Goal: Task Accomplishment & Management: Use online tool/utility

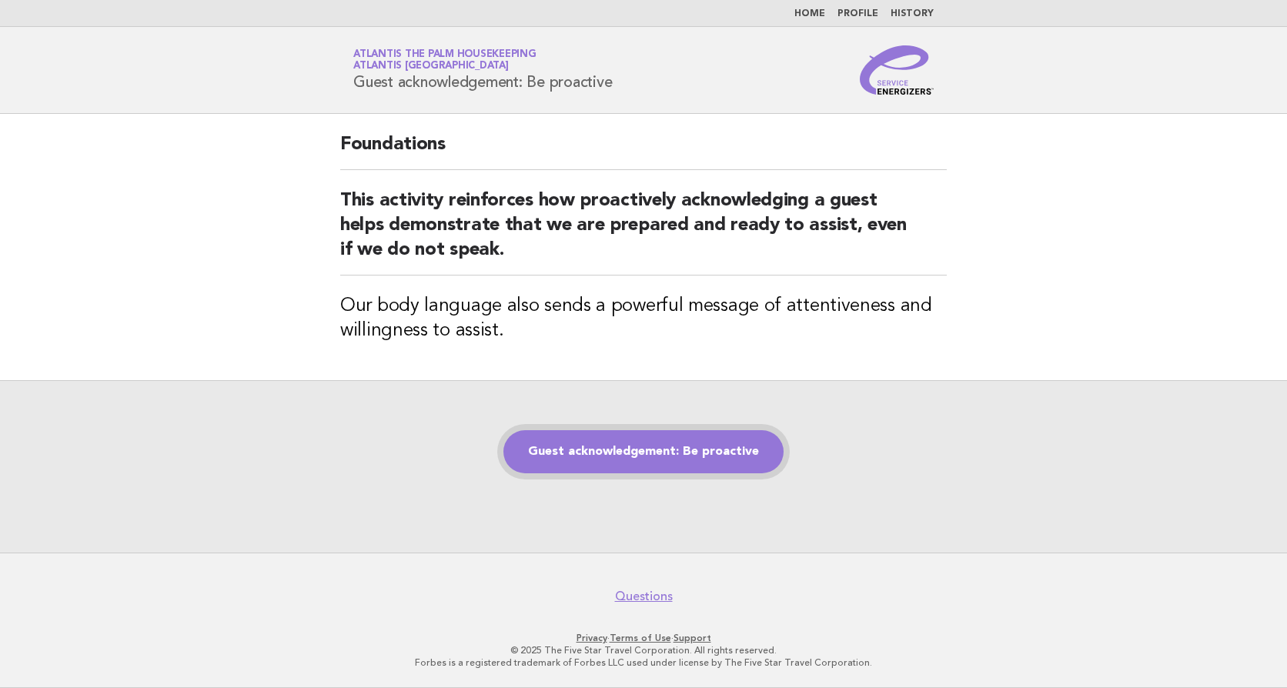
click at [663, 461] on link "Guest acknowledgement: Be proactive" at bounding box center [643, 451] width 280 height 43
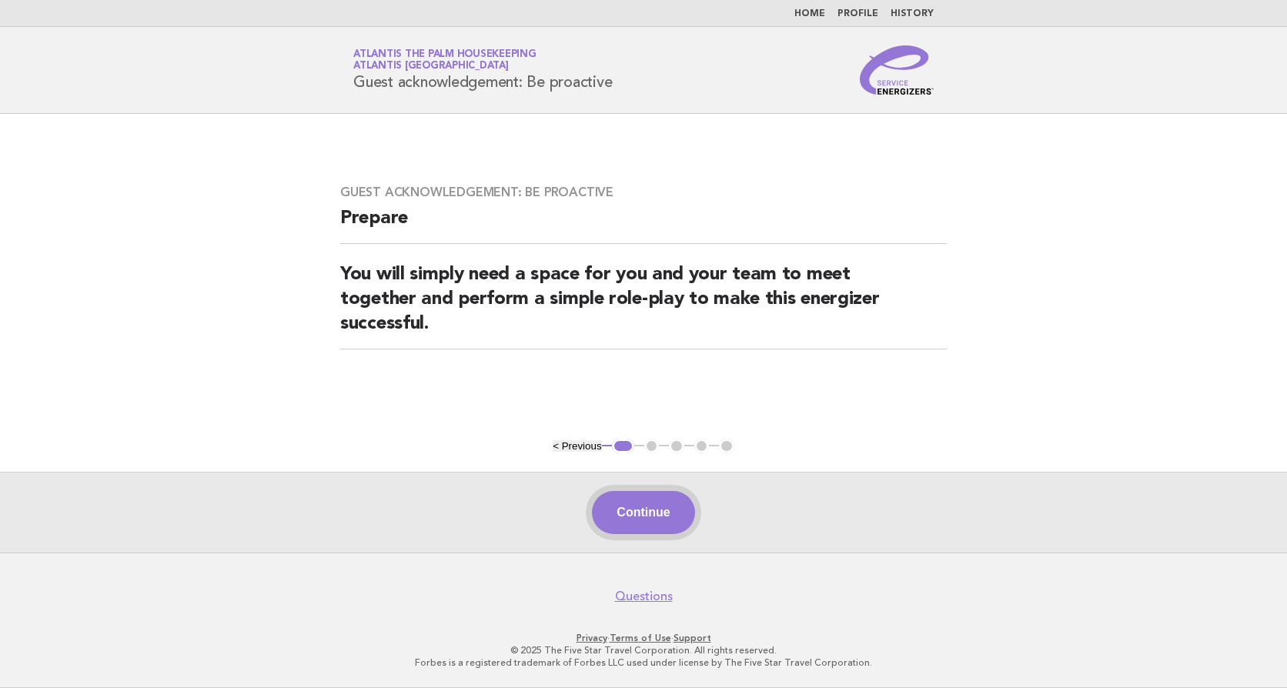
click at [650, 520] on button "Continue" at bounding box center [643, 512] width 102 height 43
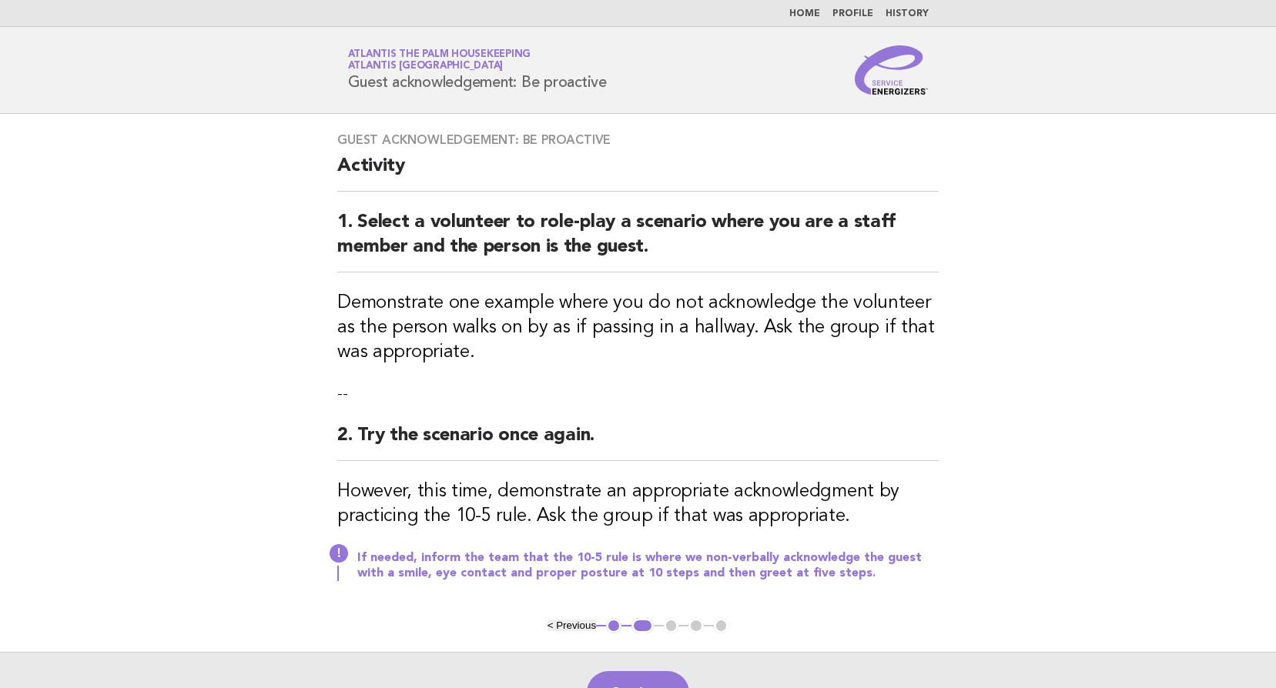
scroll to position [179, 0]
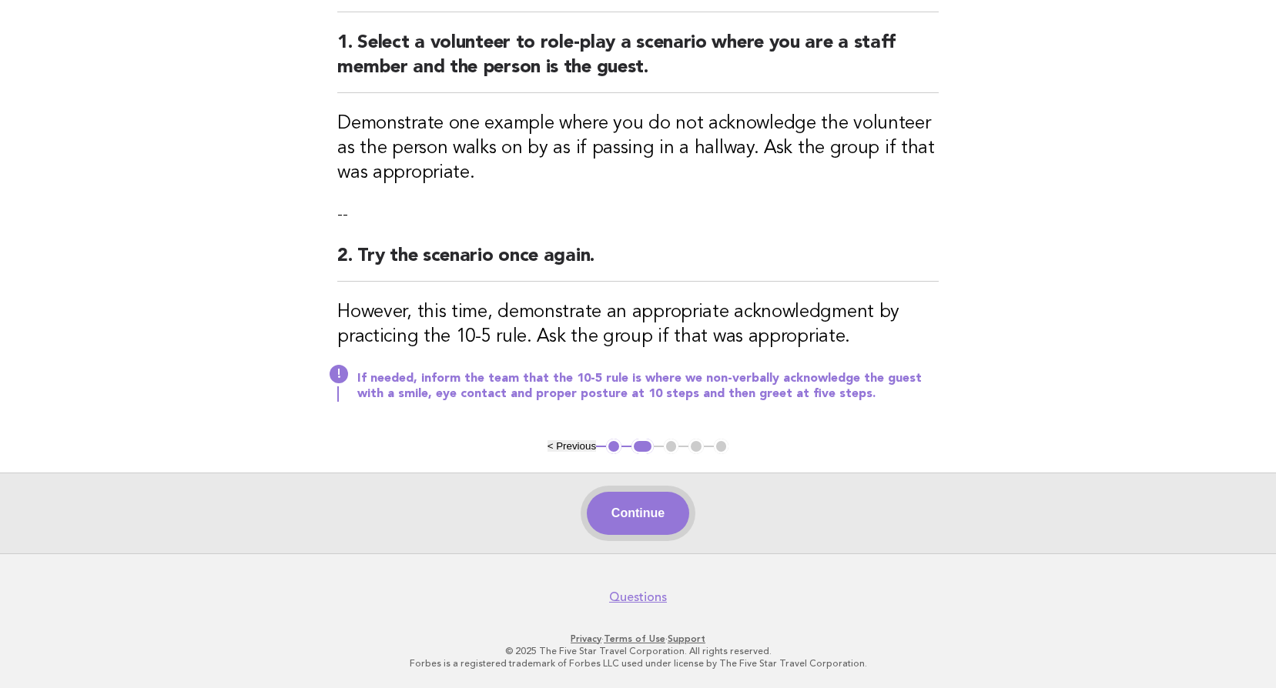
click at [629, 504] on button "Continue" at bounding box center [638, 513] width 102 height 43
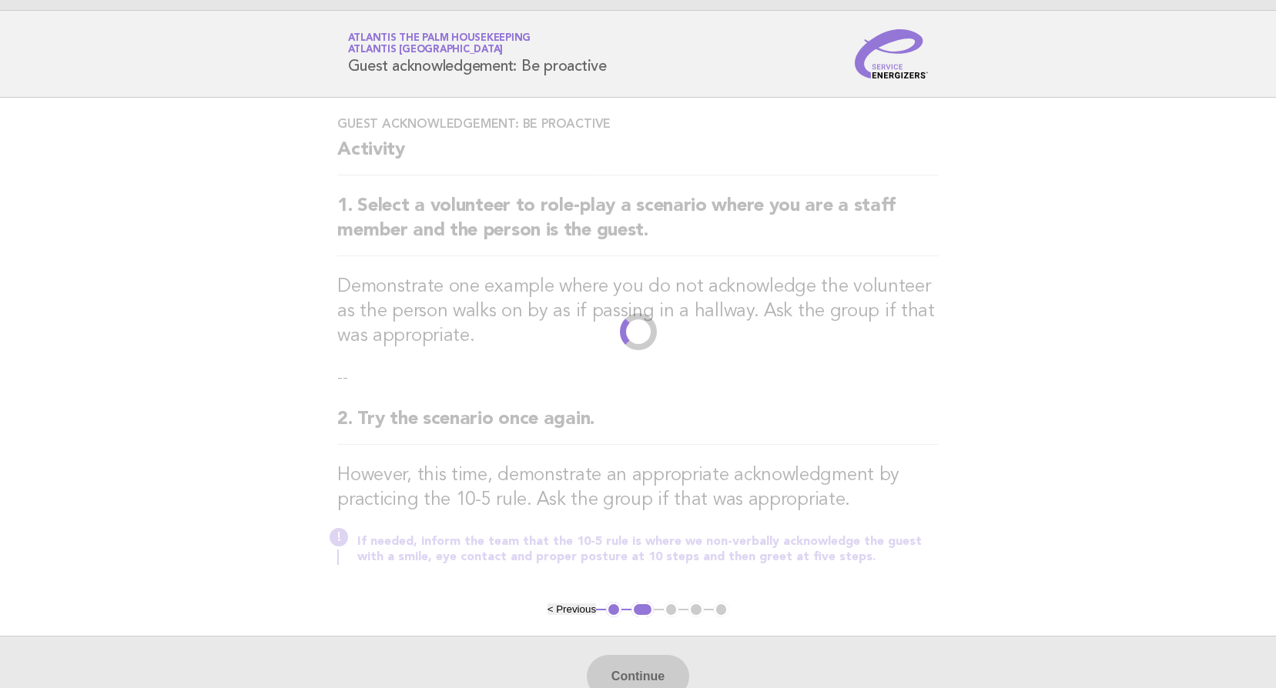
scroll to position [0, 0]
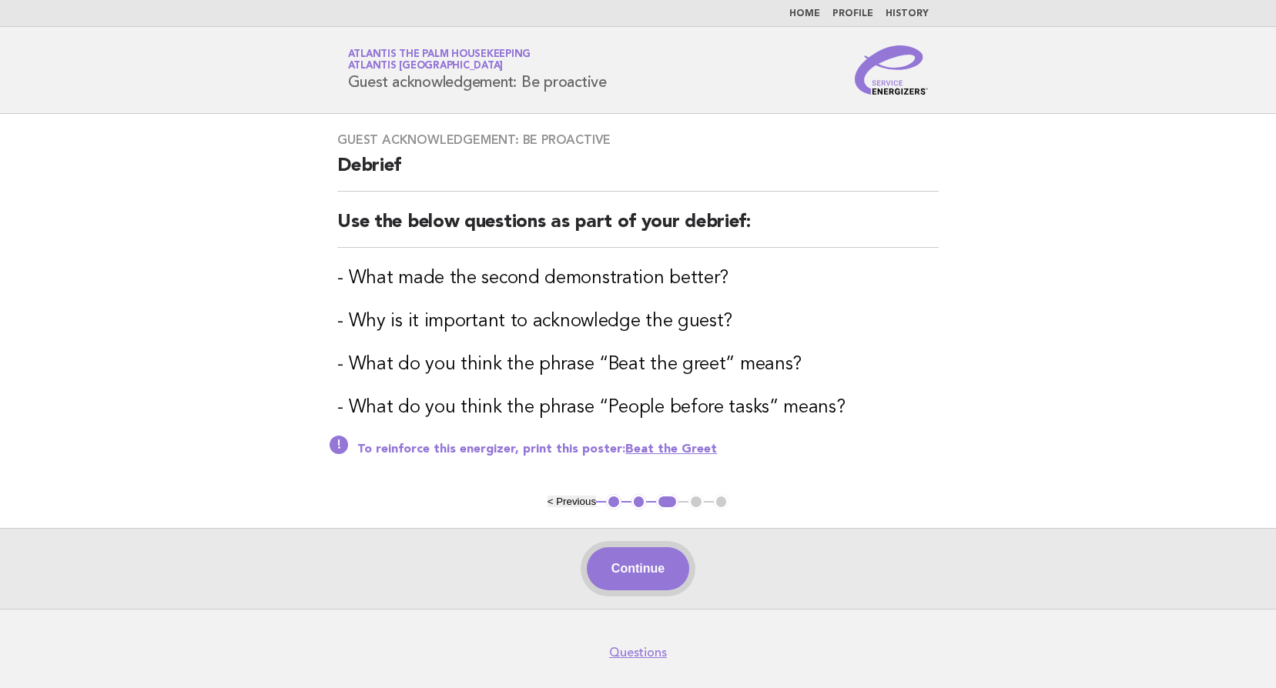
click at [662, 568] on button "Continue" at bounding box center [638, 568] width 102 height 43
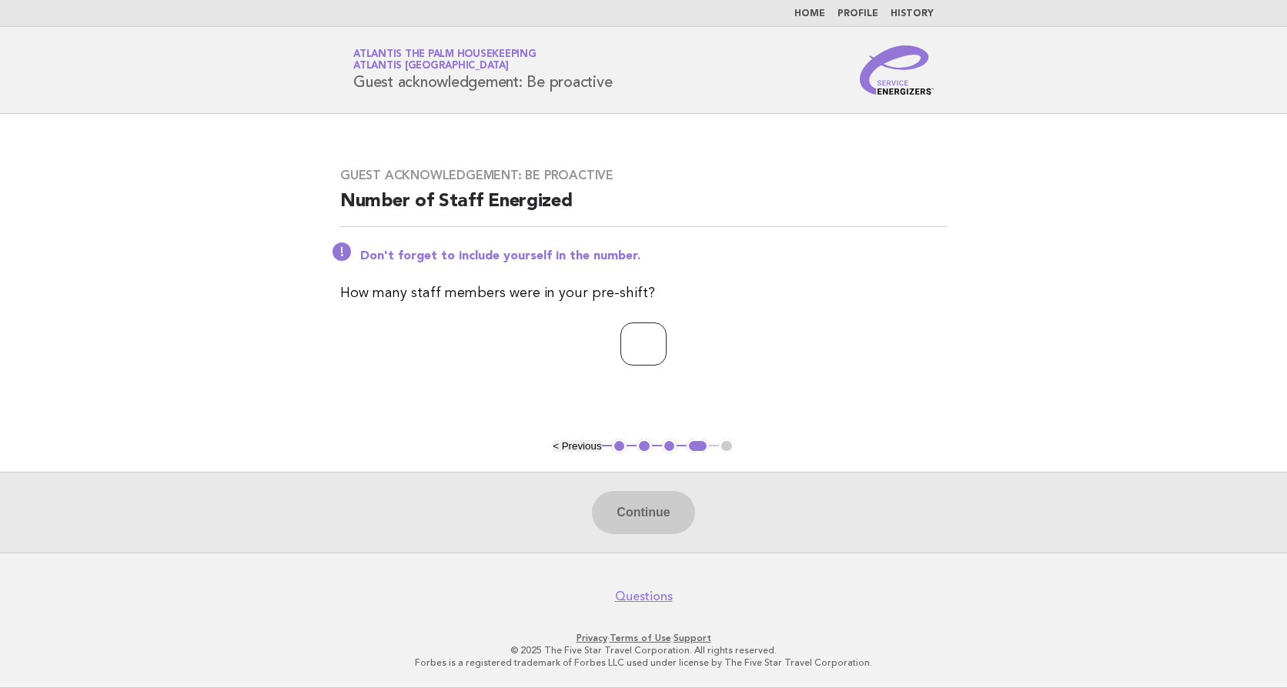
click at [635, 343] on input "number" at bounding box center [644, 344] width 46 height 43
type input "**"
click at [651, 527] on button "Continue" at bounding box center [643, 512] width 102 height 43
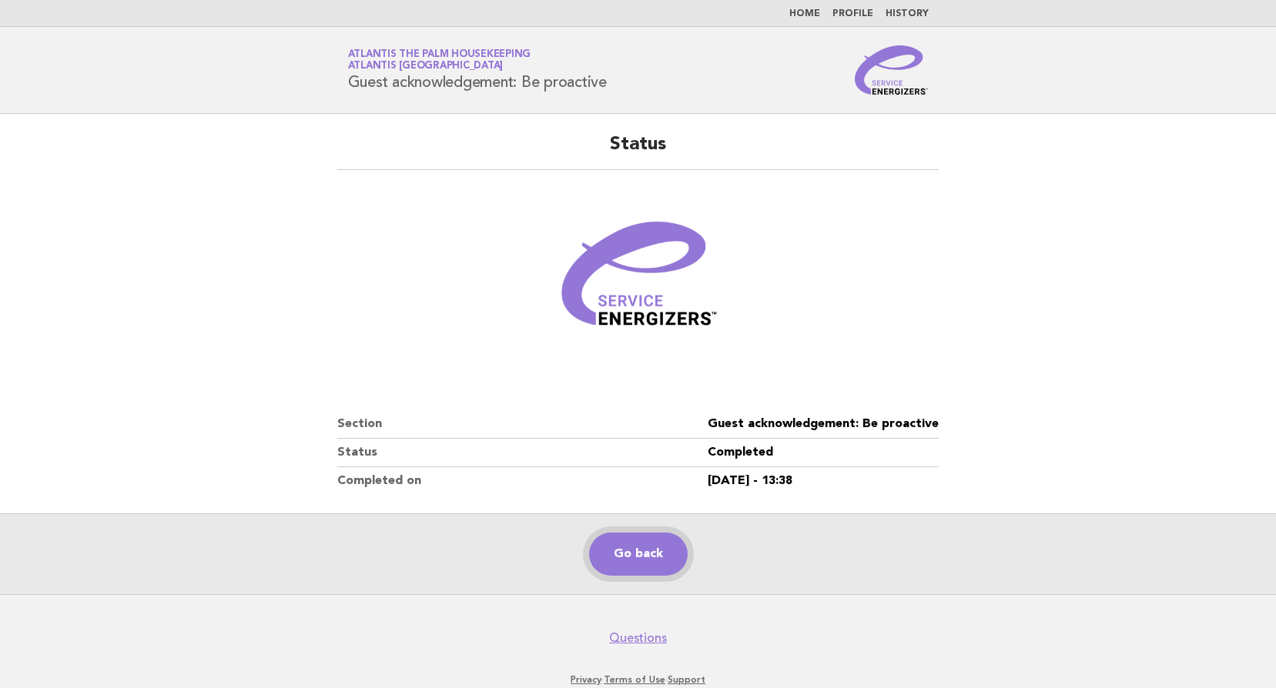
click at [624, 558] on link "Go back" at bounding box center [638, 554] width 99 height 43
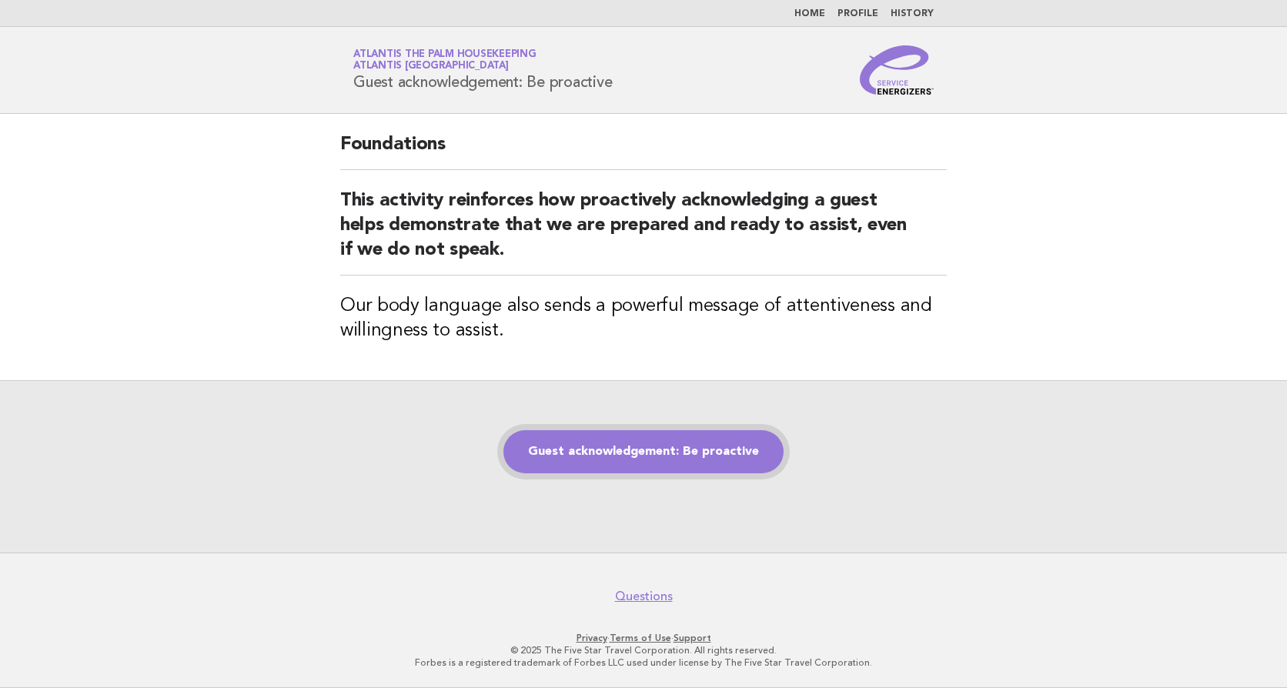
click at [673, 441] on link "Guest acknowledgement: Be proactive" at bounding box center [643, 451] width 280 height 43
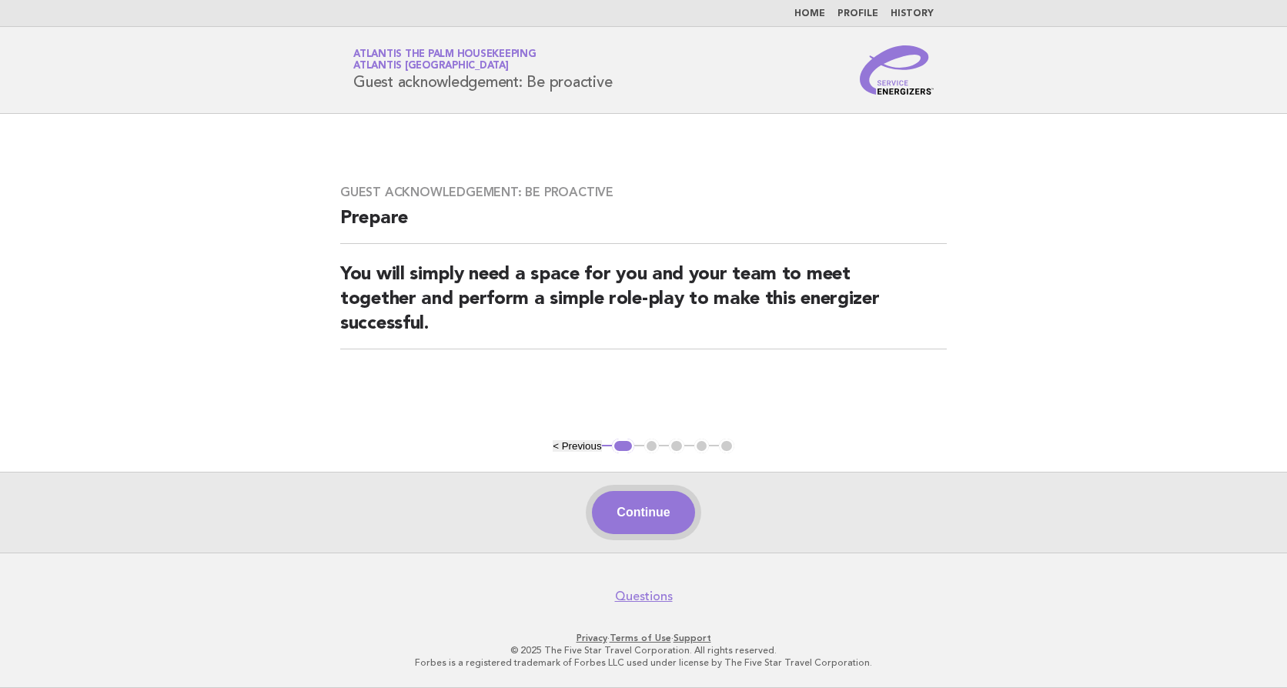
click at [654, 516] on button "Continue" at bounding box center [643, 512] width 102 height 43
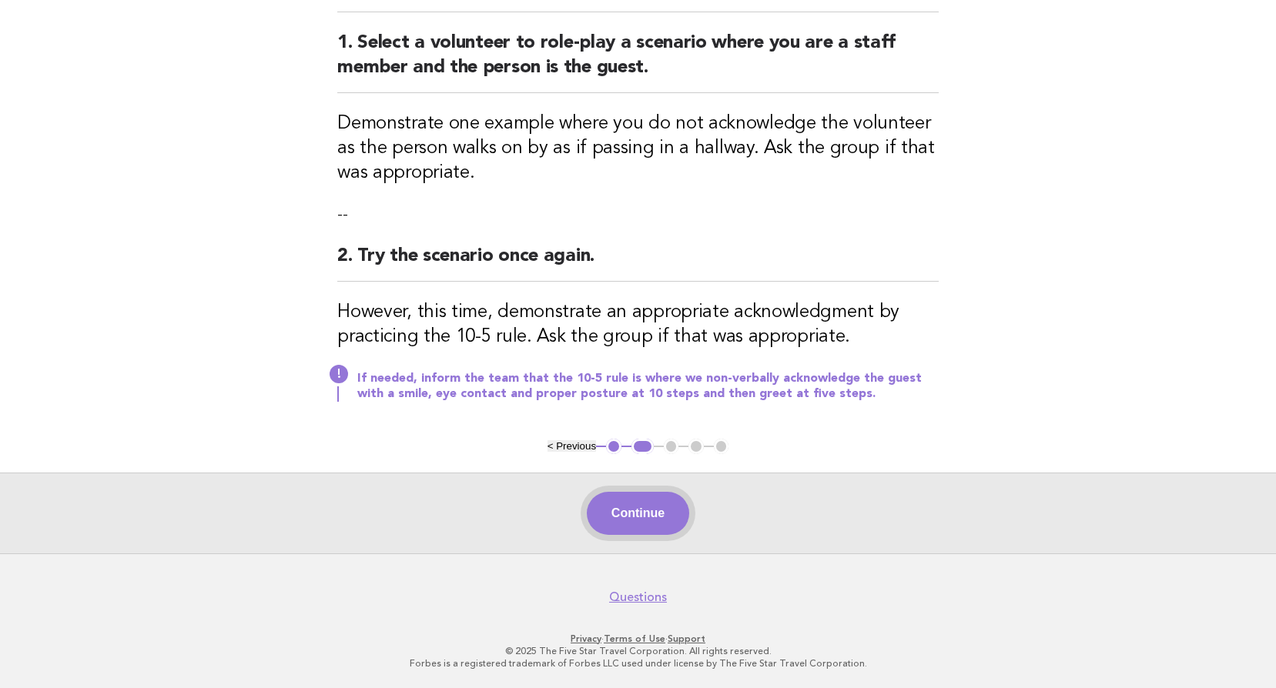
click at [649, 527] on button "Continue" at bounding box center [638, 513] width 102 height 43
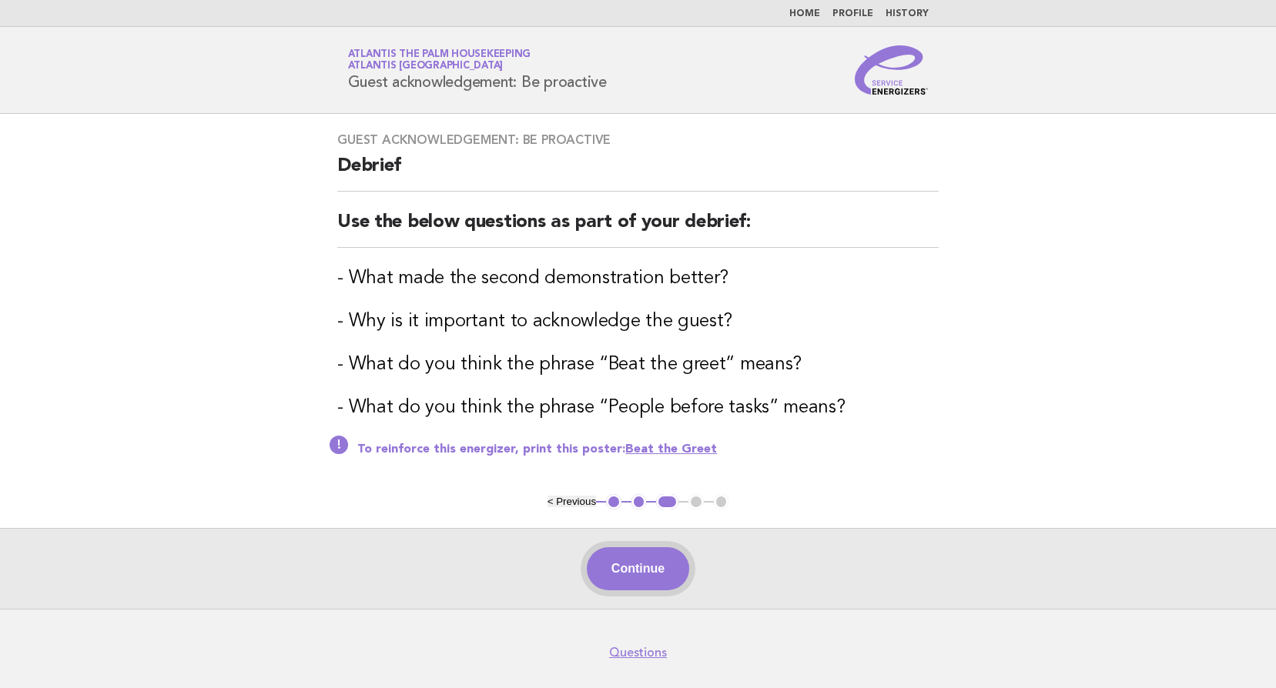
click at [636, 571] on button "Continue" at bounding box center [638, 568] width 102 height 43
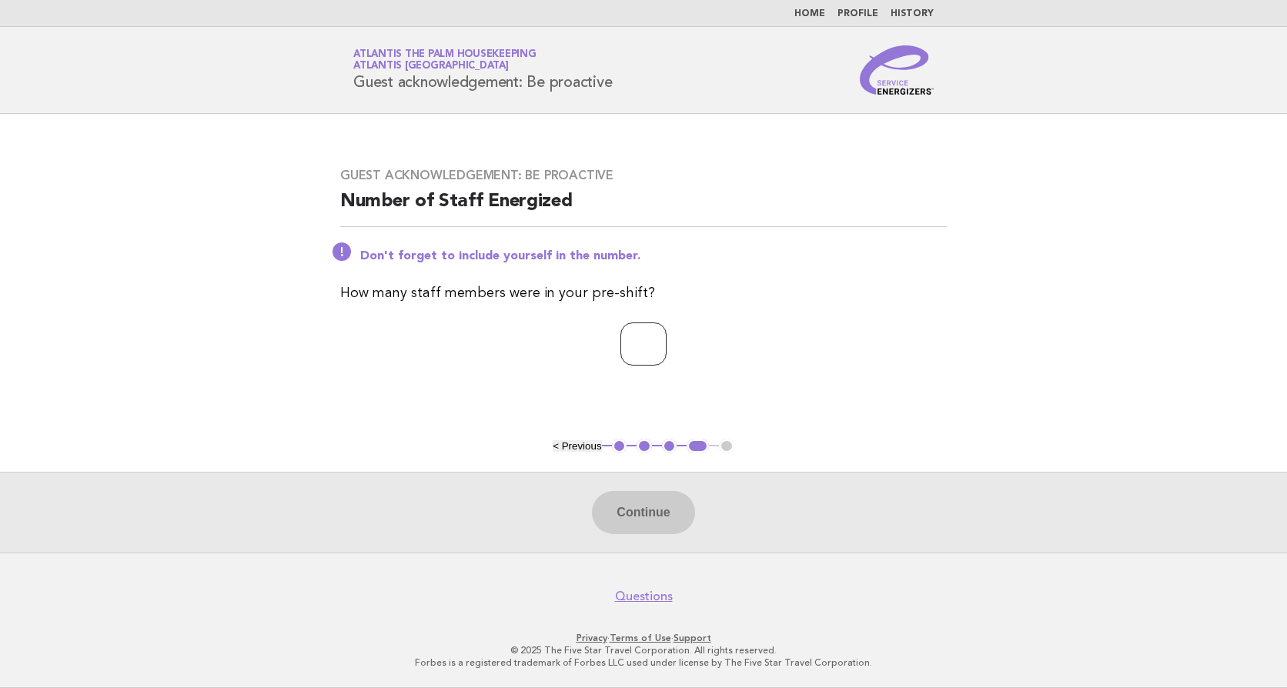
click at [626, 352] on input "number" at bounding box center [644, 344] width 46 height 43
type input "**"
click at [674, 511] on button "Continue" at bounding box center [643, 512] width 102 height 43
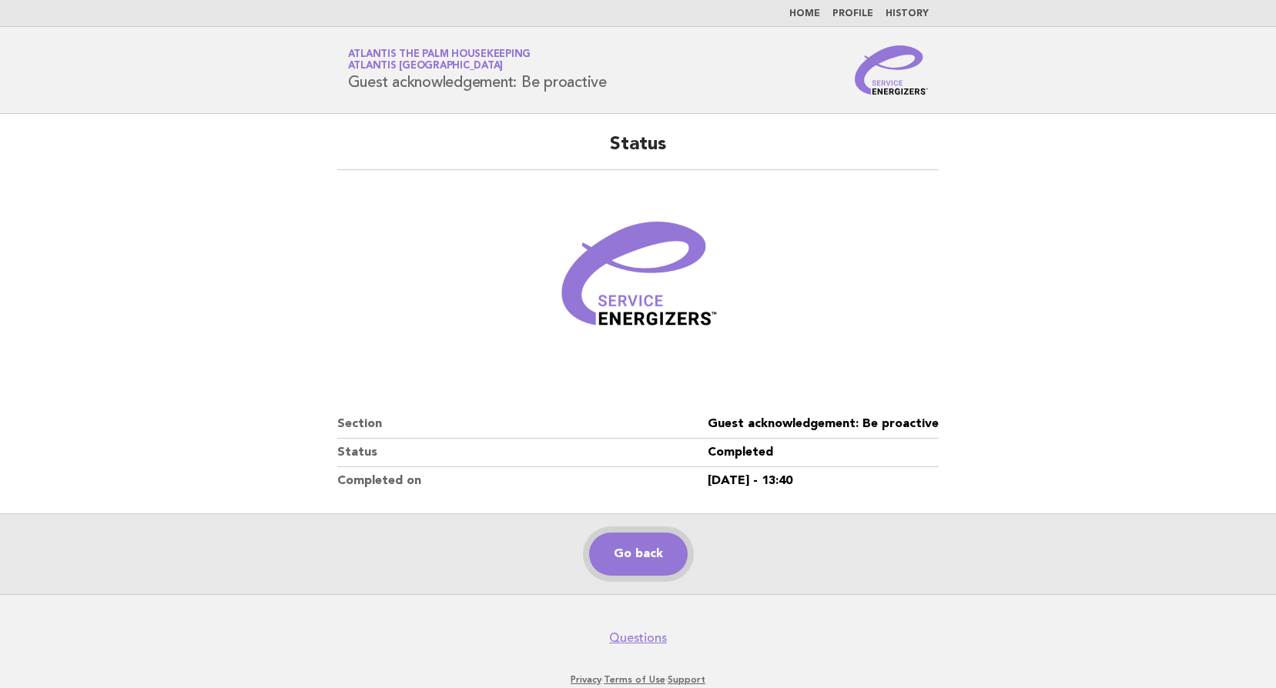
click at [631, 540] on link "Go back" at bounding box center [638, 554] width 99 height 43
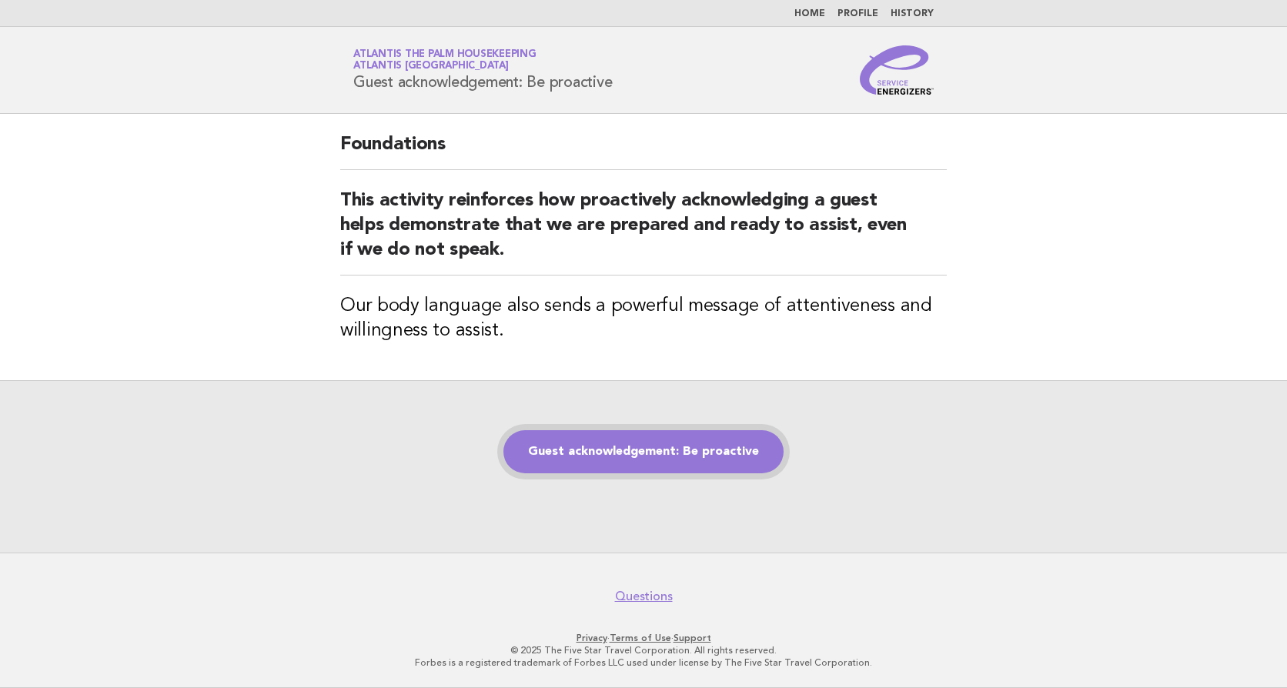
click at [625, 454] on link "Guest acknowledgement: Be proactive" at bounding box center [643, 451] width 280 height 43
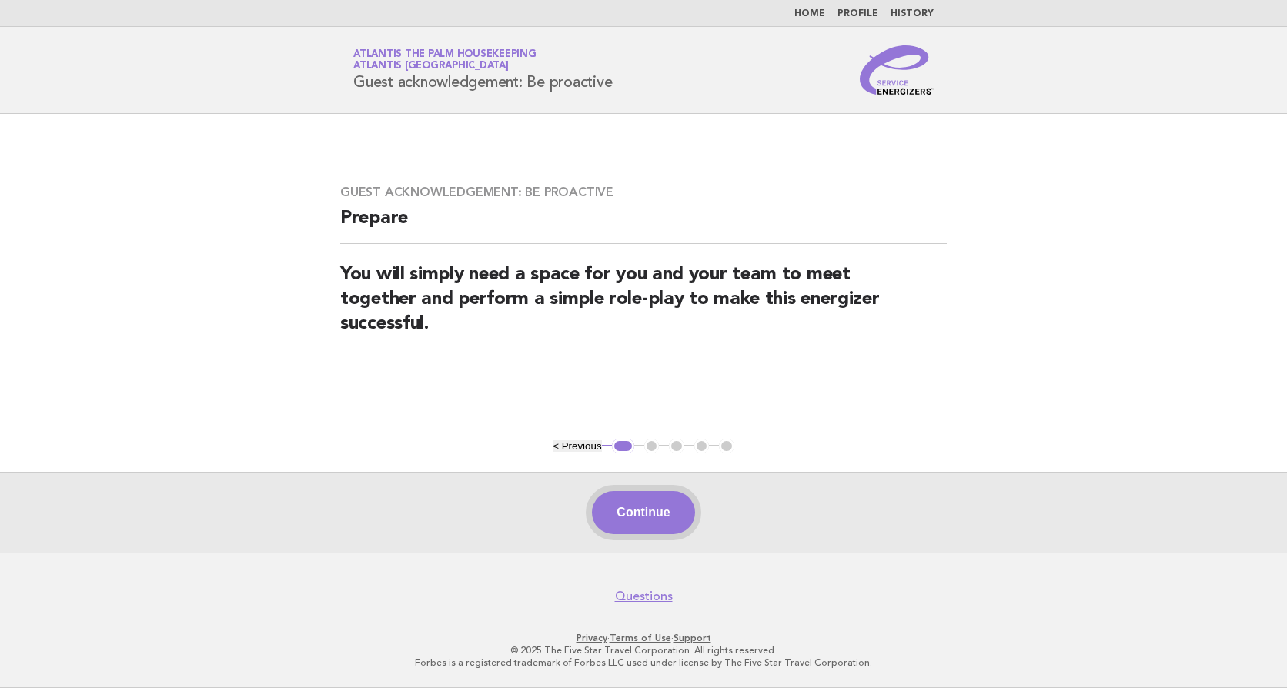
click at [641, 509] on button "Continue" at bounding box center [643, 512] width 102 height 43
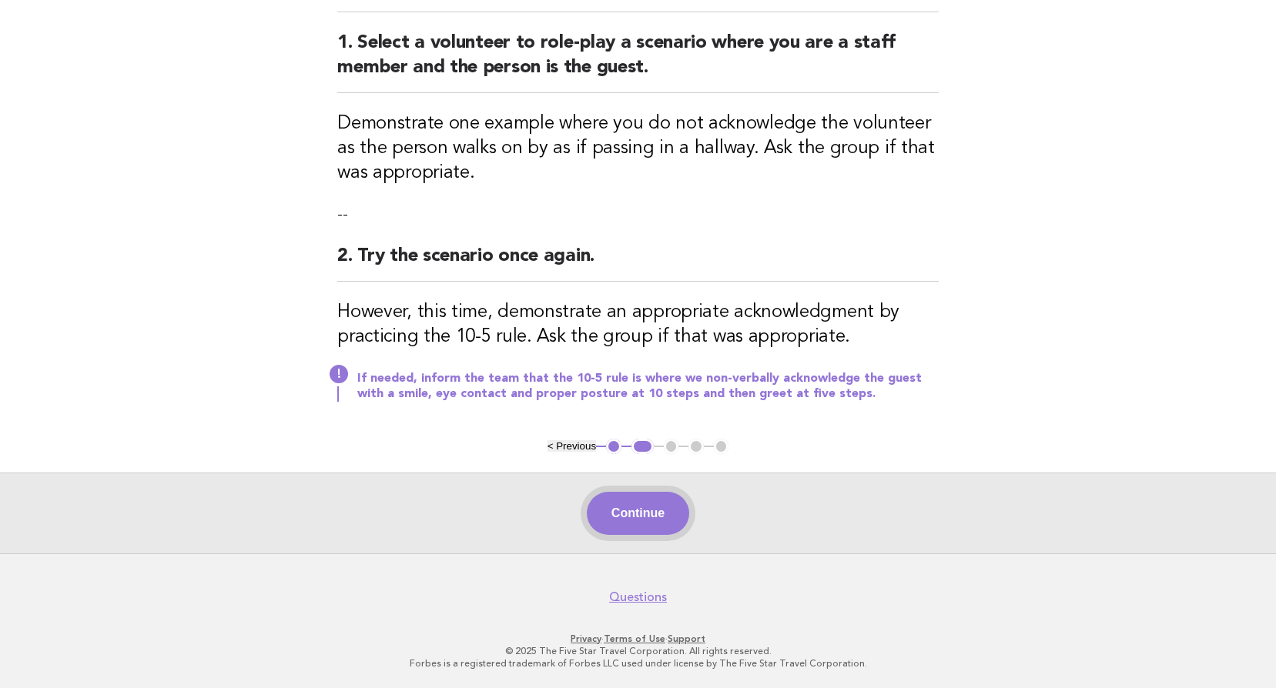
click at [617, 517] on button "Continue" at bounding box center [638, 513] width 102 height 43
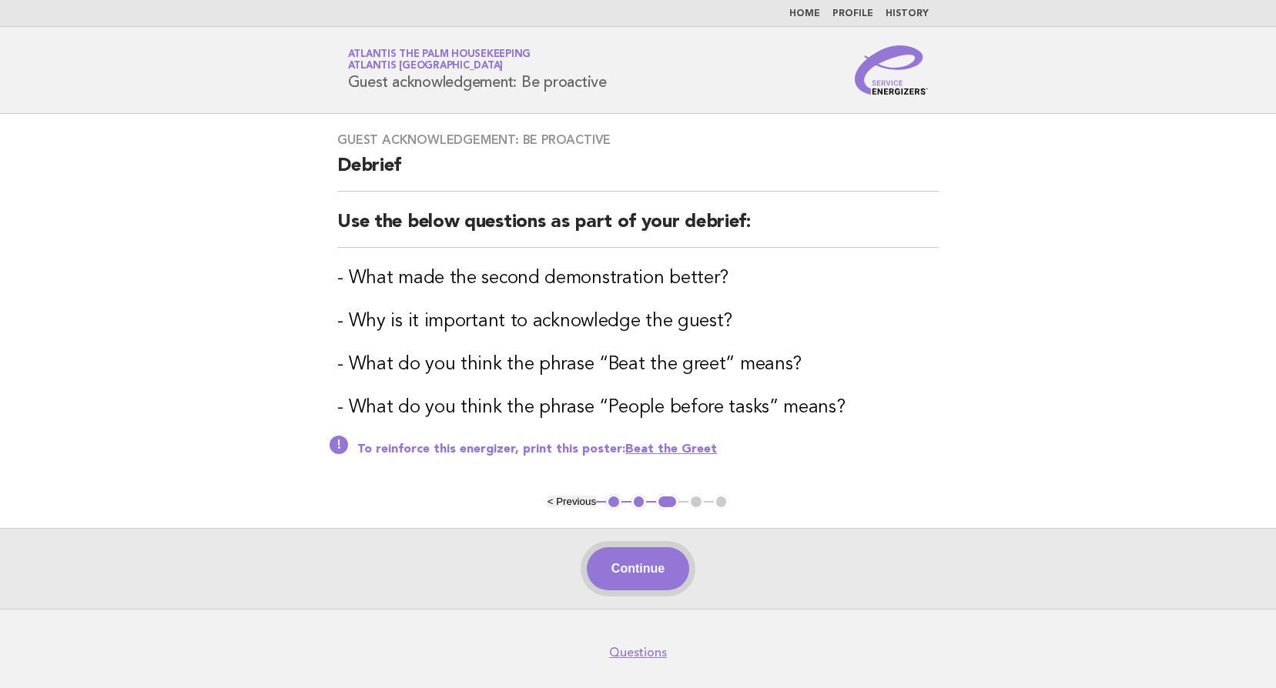
click at [623, 564] on button "Continue" at bounding box center [638, 568] width 102 height 43
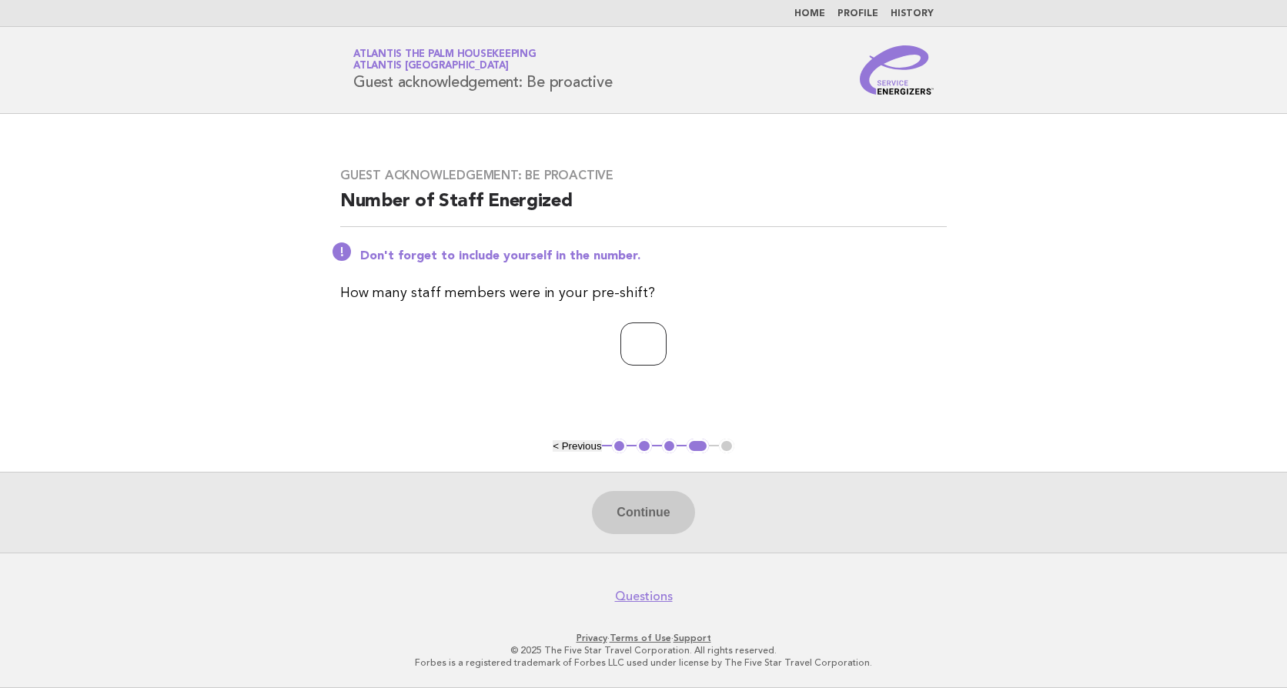
click at [621, 349] on input "number" at bounding box center [644, 344] width 46 height 43
type input "**"
click at [641, 515] on button "Continue" at bounding box center [643, 512] width 102 height 43
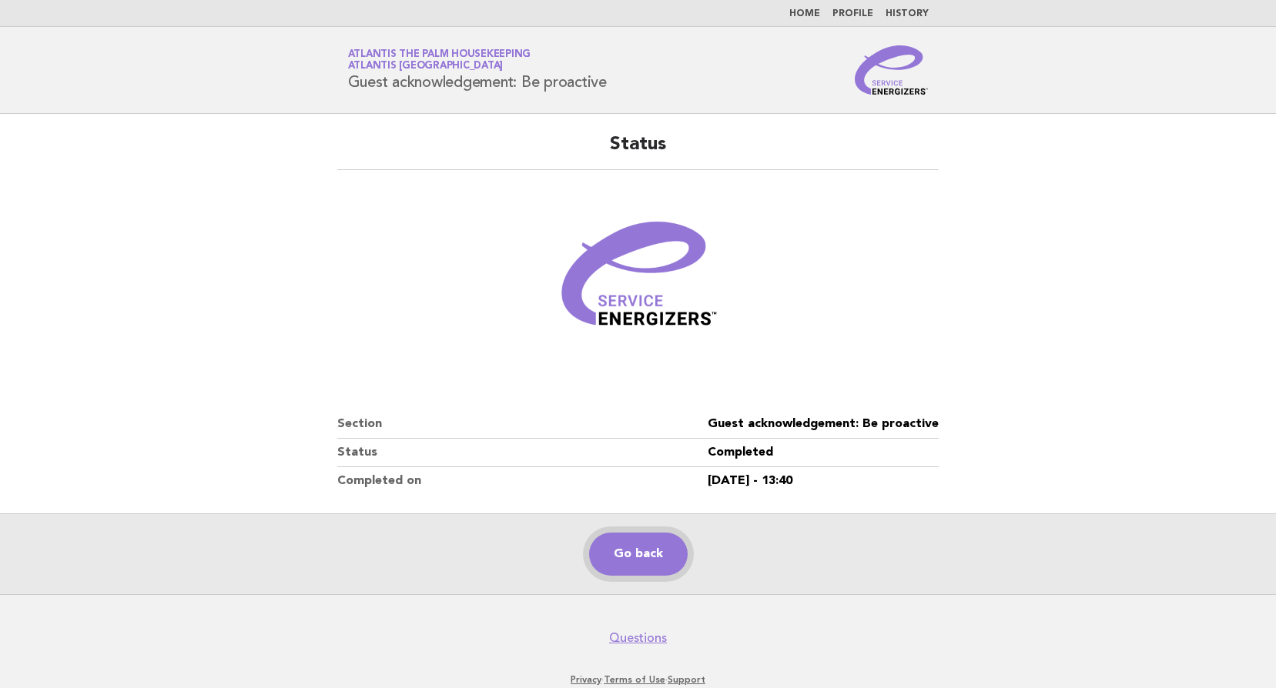
click at [635, 552] on link "Go back" at bounding box center [638, 554] width 99 height 43
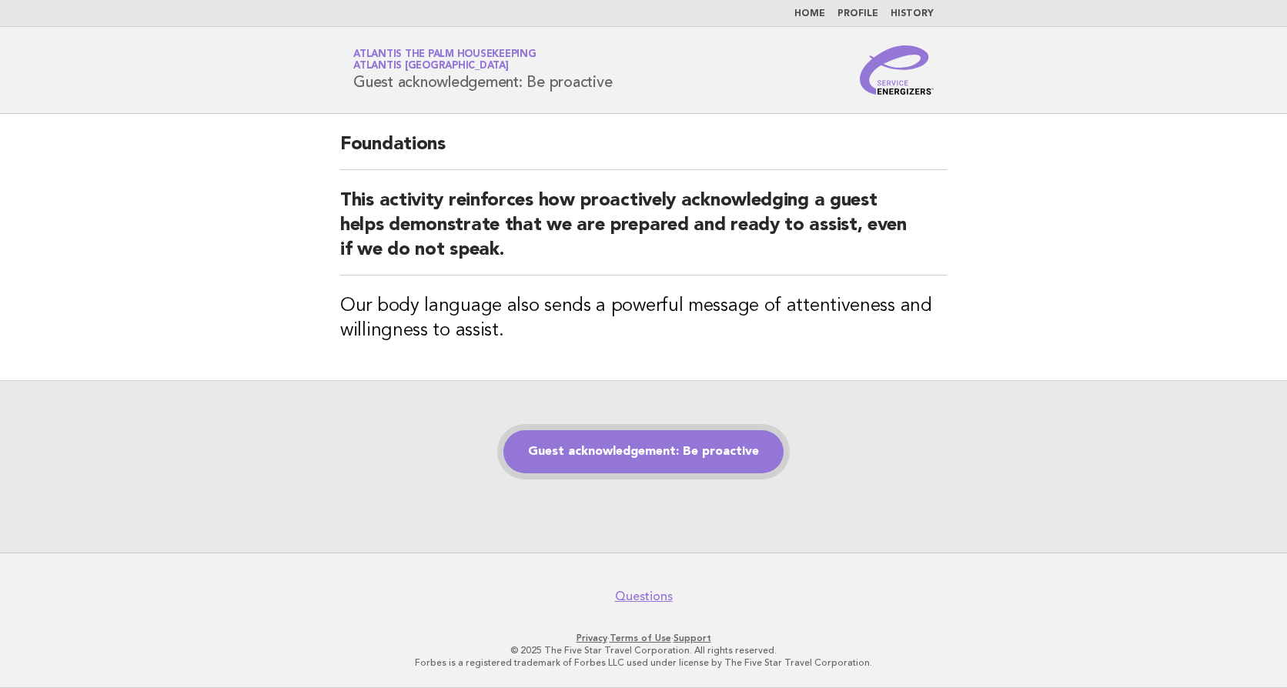
click at [651, 469] on link "Guest acknowledgement: Be proactive" at bounding box center [643, 451] width 280 height 43
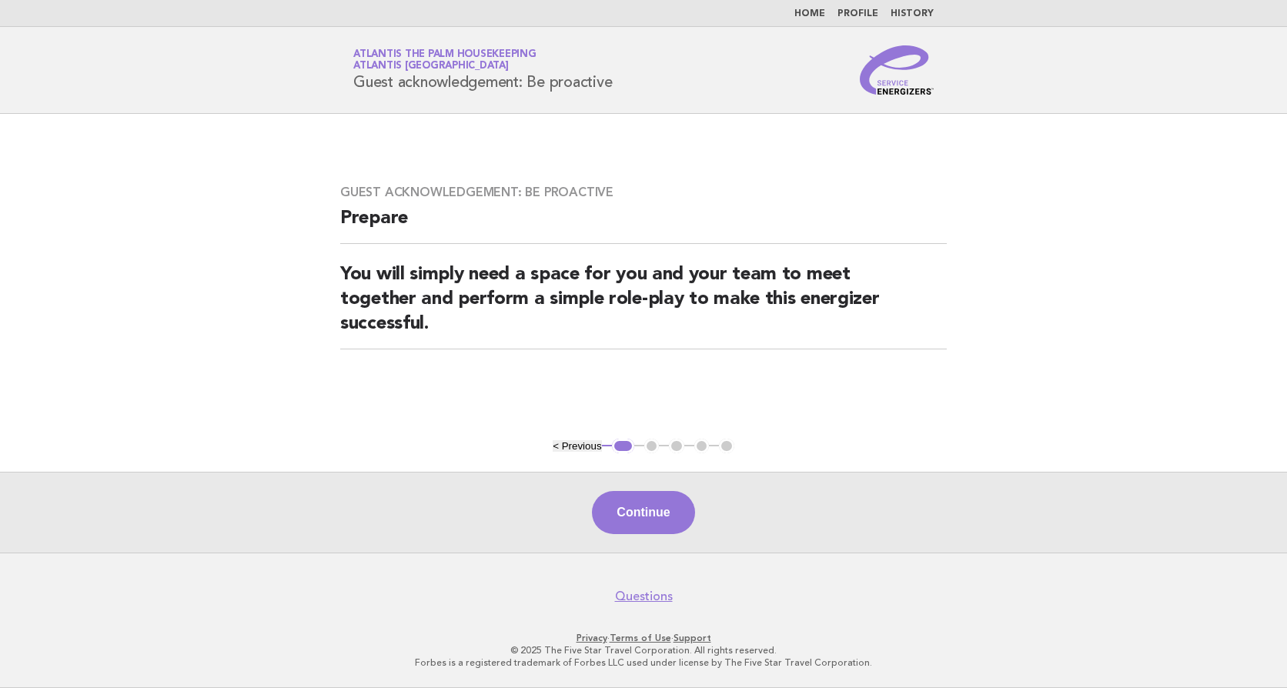
drag, startPoint x: 650, startPoint y: 510, endPoint x: 634, endPoint y: 510, distance: 15.4
click at [650, 510] on button "Continue" at bounding box center [643, 512] width 102 height 43
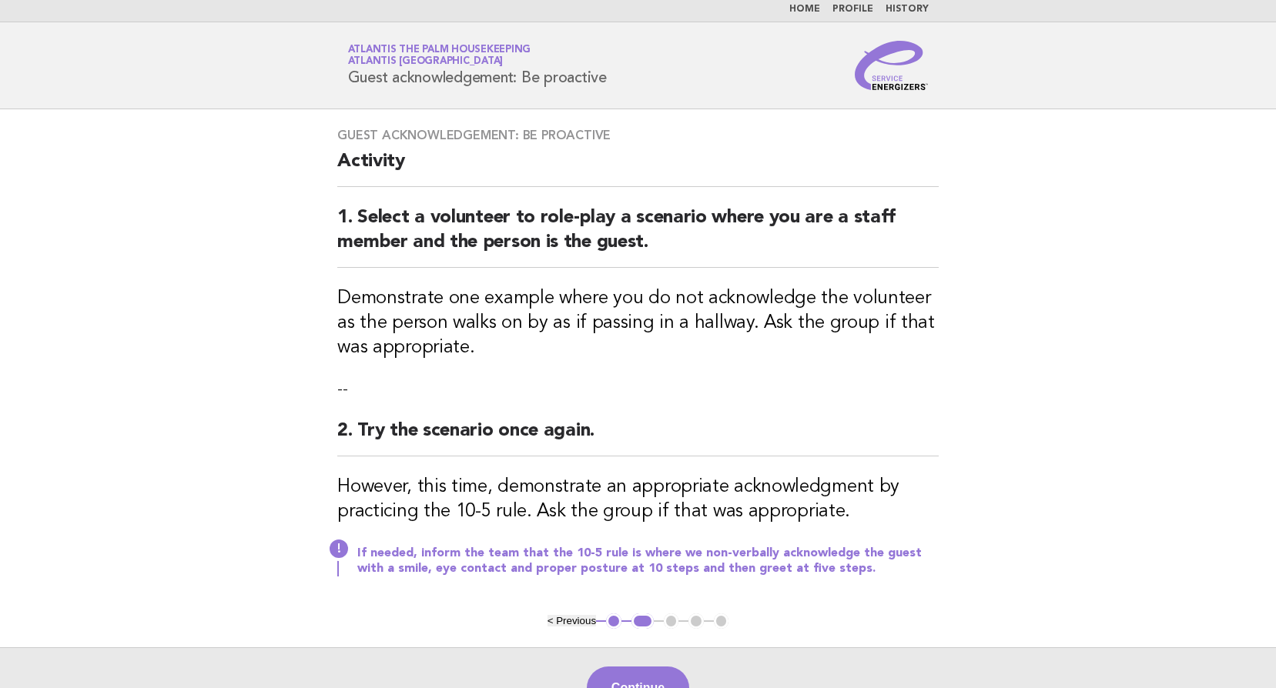
scroll to position [179, 0]
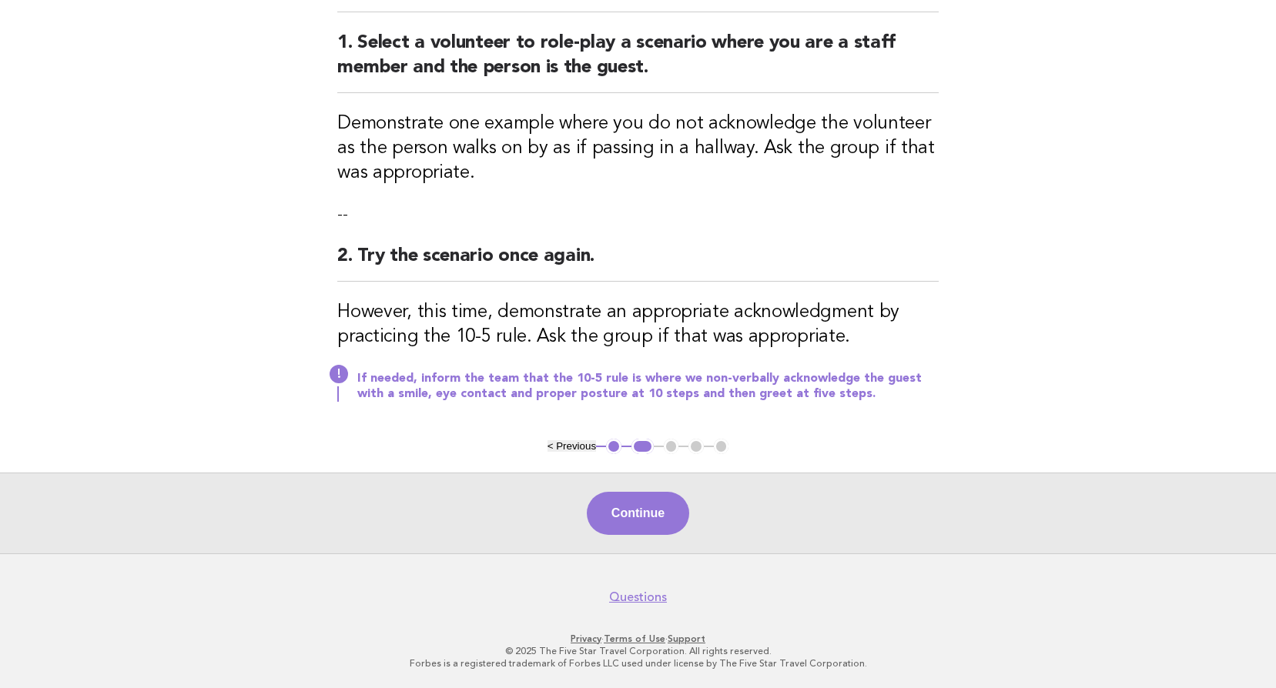
click at [641, 517] on button "Continue" at bounding box center [638, 513] width 102 height 43
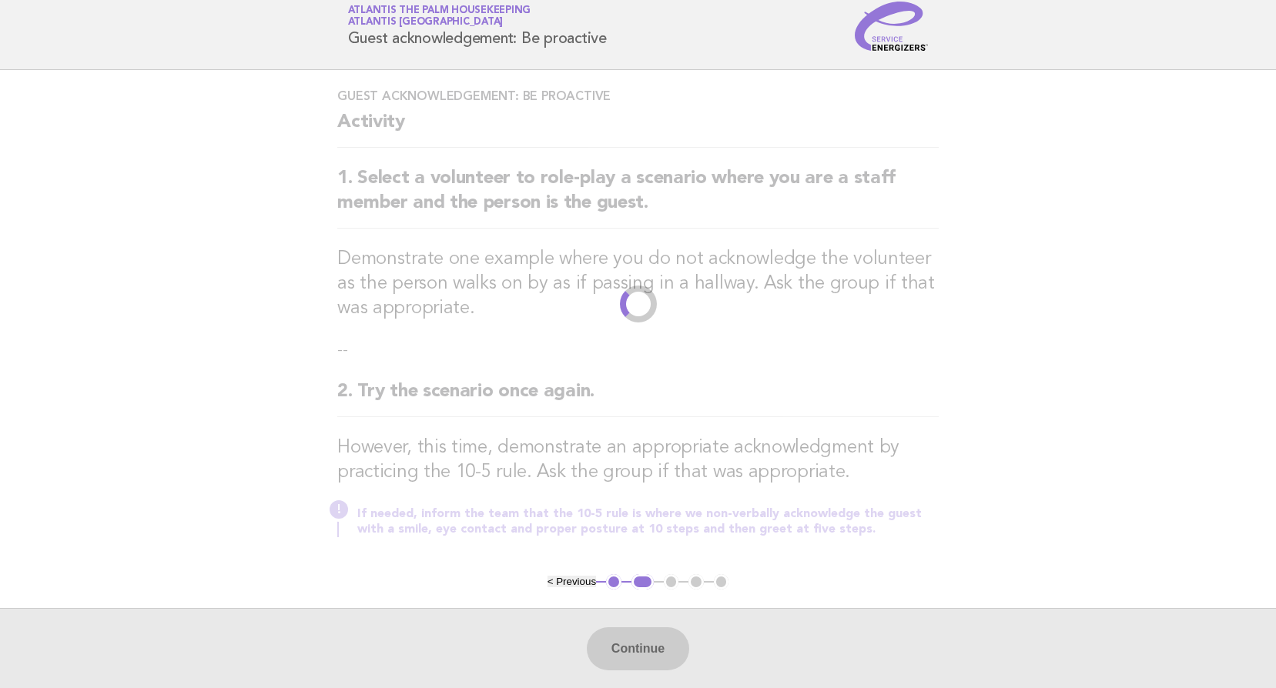
scroll to position [0, 0]
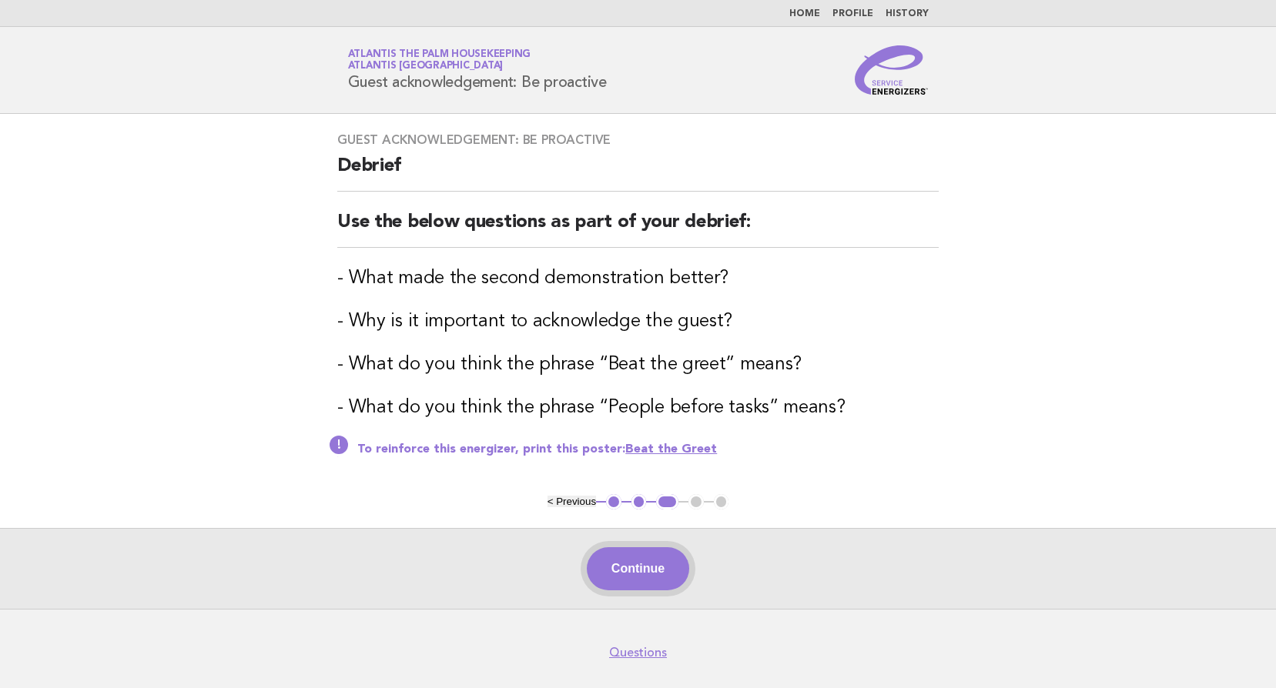
click at [622, 560] on button "Continue" at bounding box center [638, 568] width 102 height 43
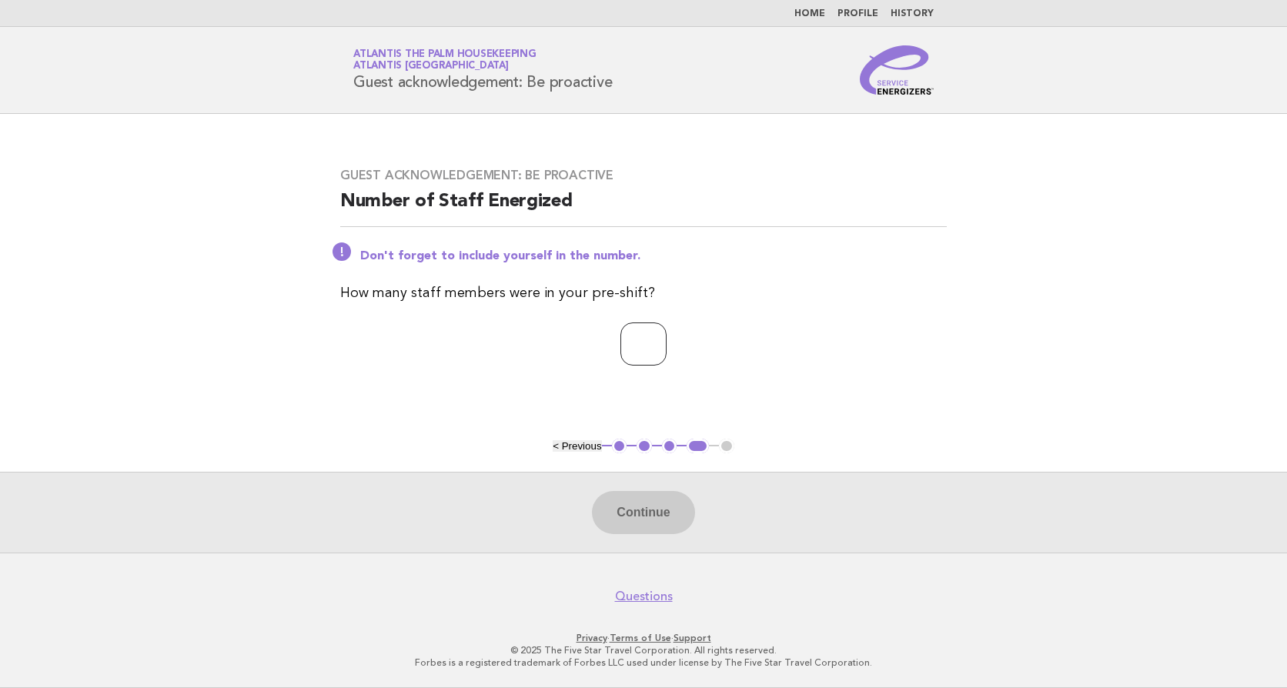
click at [622, 338] on input "number" at bounding box center [644, 344] width 46 height 43
type input "**"
click at [653, 516] on button "Continue" at bounding box center [643, 512] width 102 height 43
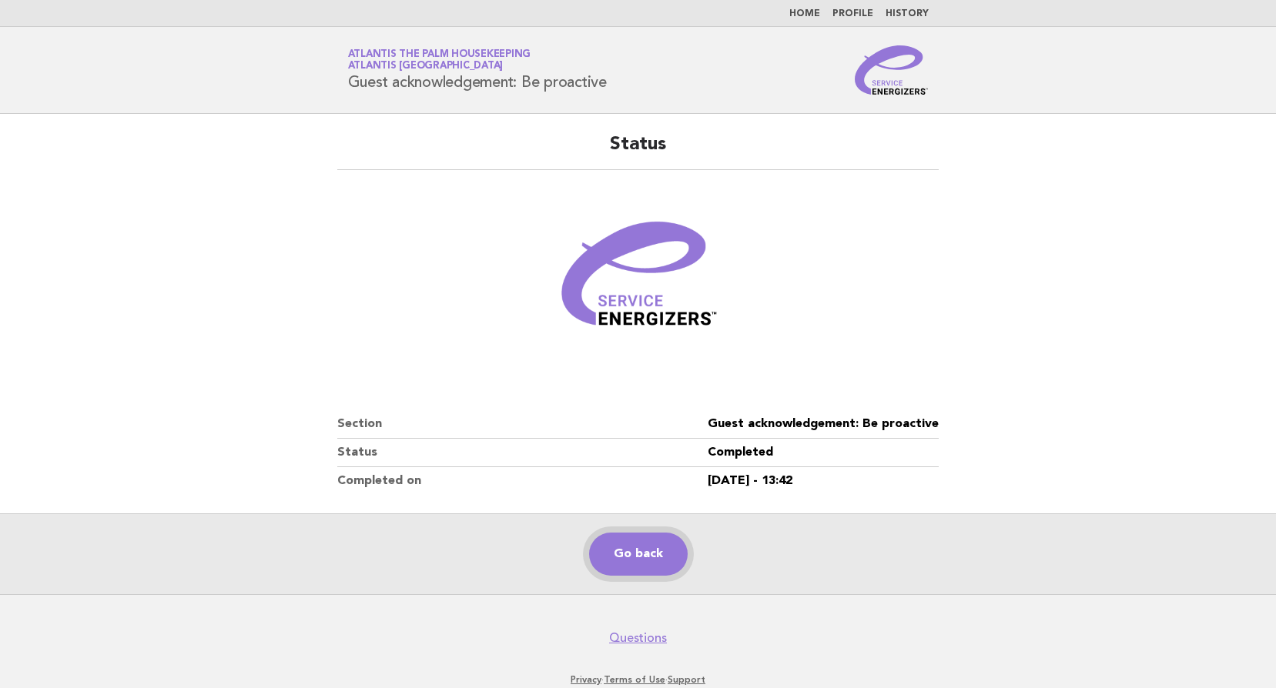
drag, startPoint x: 632, startPoint y: 564, endPoint x: 622, endPoint y: 558, distance: 11.4
click at [631, 561] on link "Go back" at bounding box center [638, 554] width 99 height 43
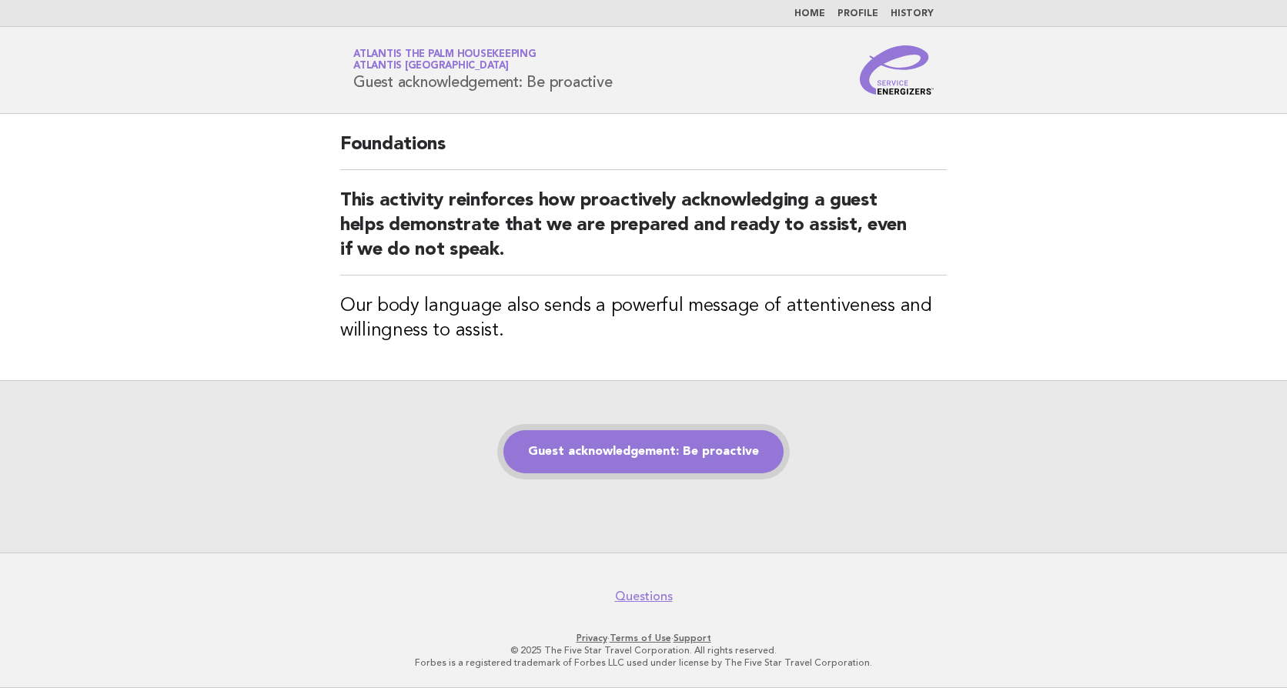
click at [664, 450] on link "Guest acknowledgement: Be proactive" at bounding box center [643, 451] width 280 height 43
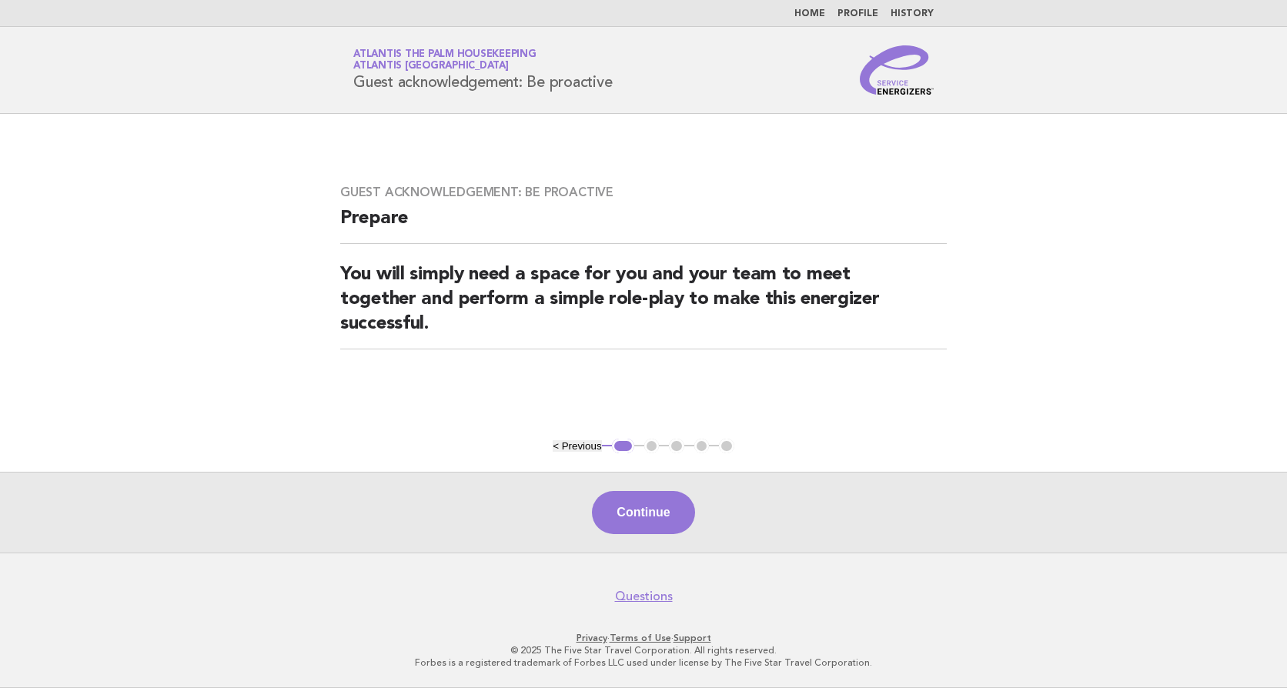
click at [635, 510] on button "Continue" at bounding box center [643, 512] width 102 height 43
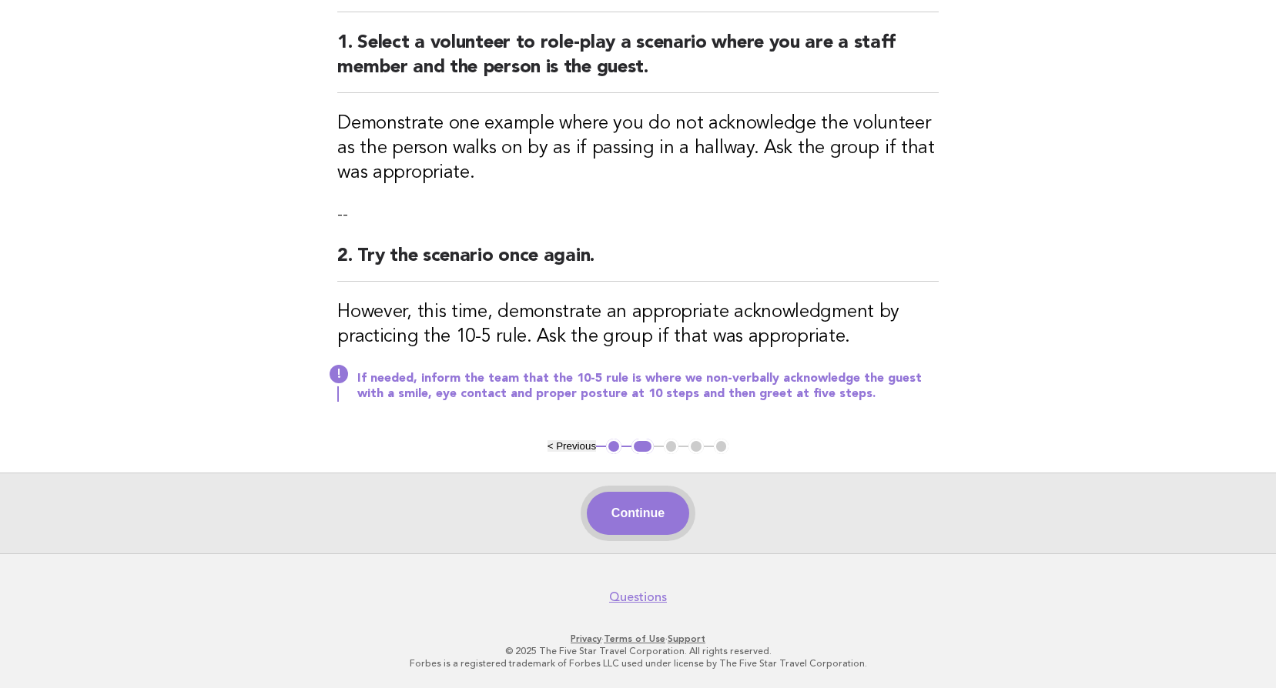
click at [645, 513] on button "Continue" at bounding box center [638, 513] width 102 height 43
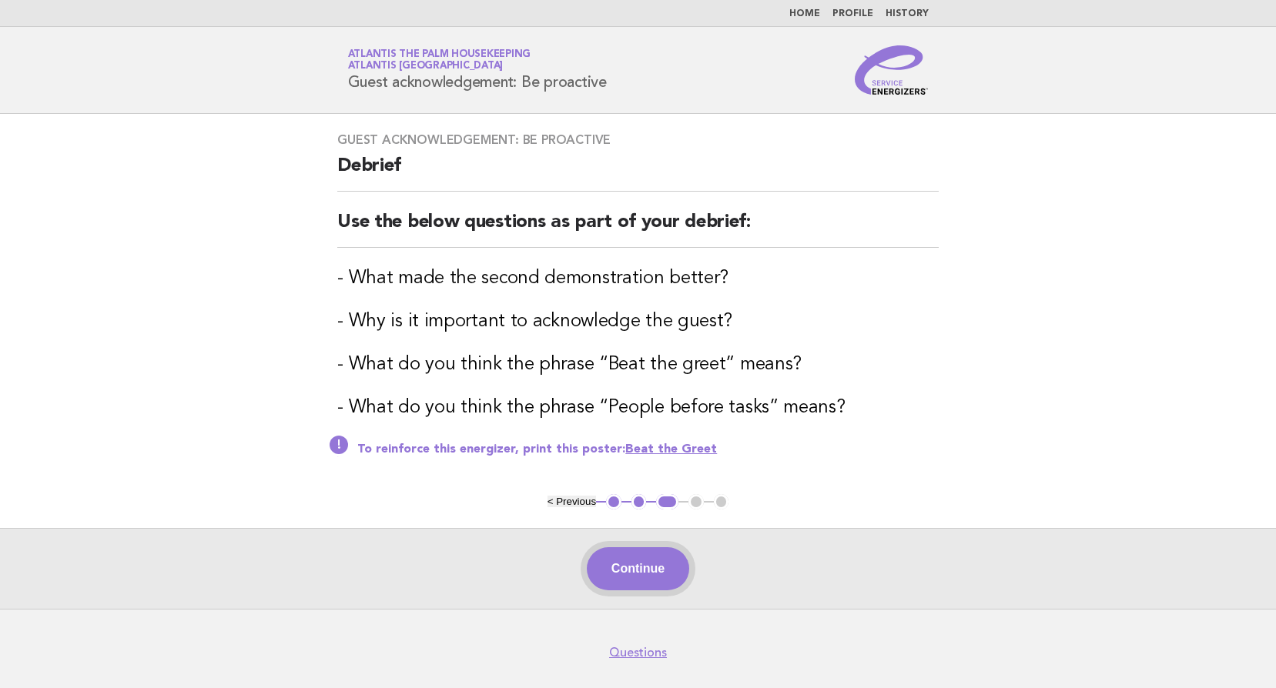
click at [654, 570] on button "Continue" at bounding box center [638, 568] width 102 height 43
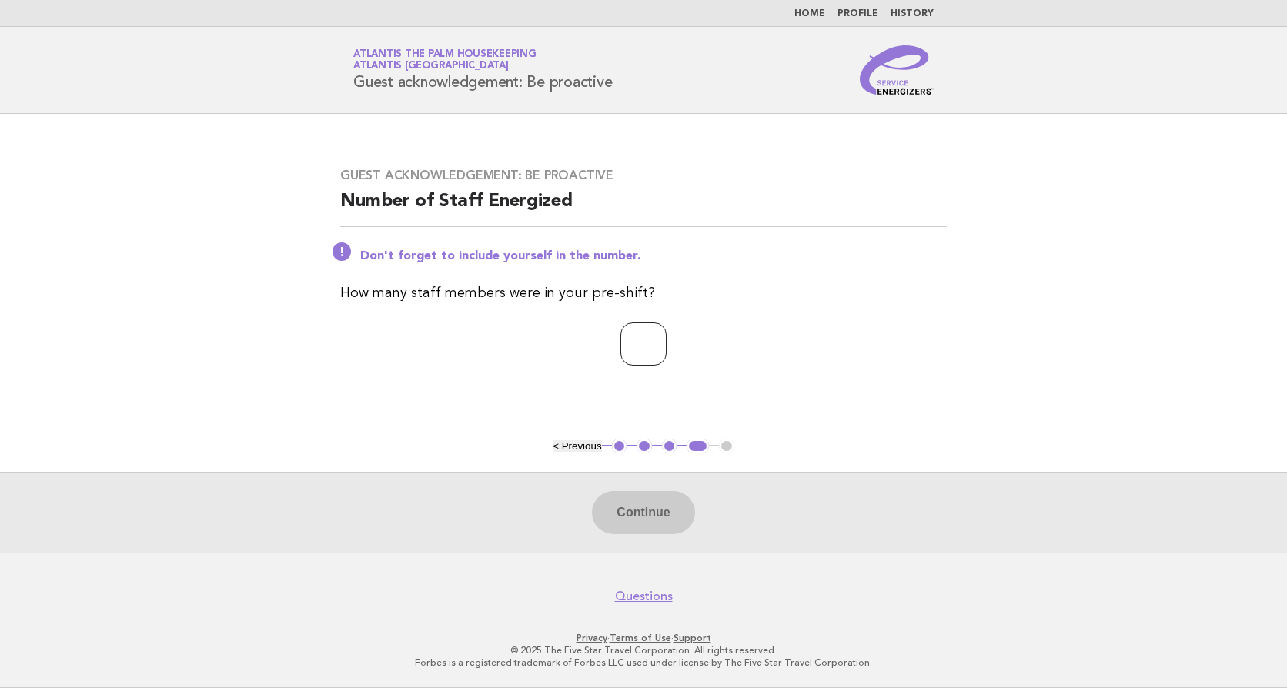
click at [627, 338] on input "number" at bounding box center [644, 344] width 46 height 43
type input "**"
click at [641, 515] on button "Continue" at bounding box center [643, 512] width 102 height 43
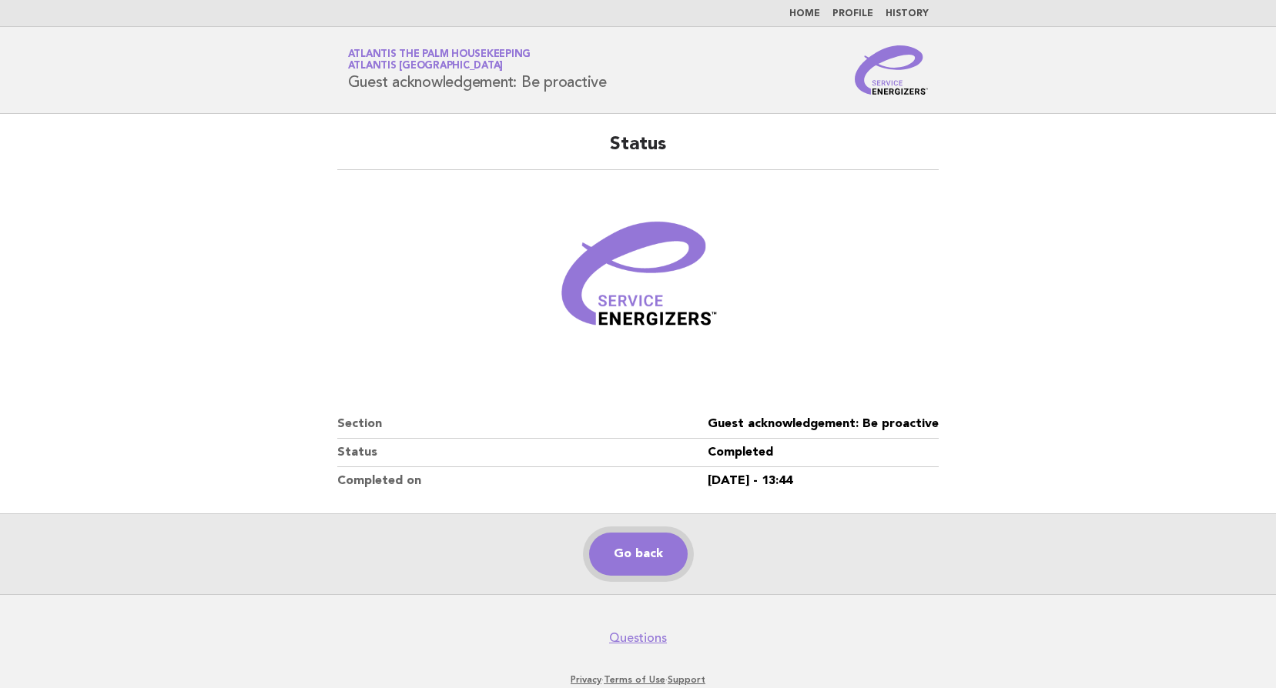
click at [648, 557] on link "Go back" at bounding box center [638, 554] width 99 height 43
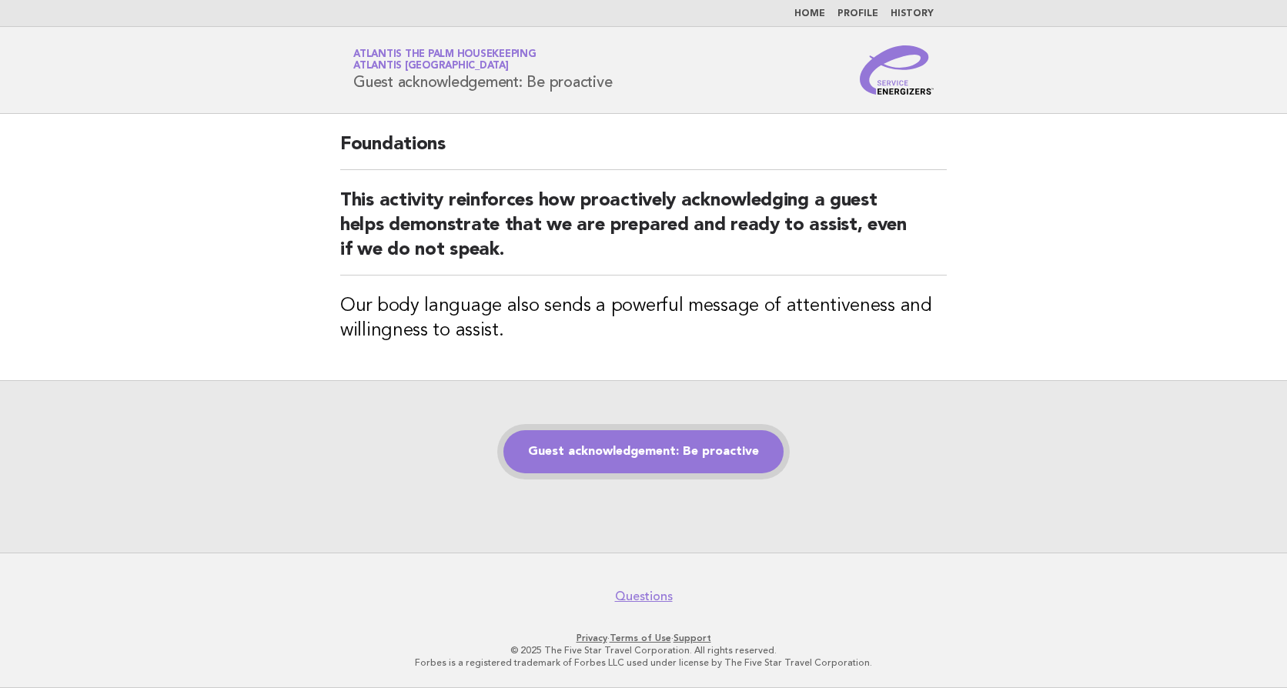
click at [648, 454] on link "Guest acknowledgement: Be proactive" at bounding box center [643, 451] width 280 height 43
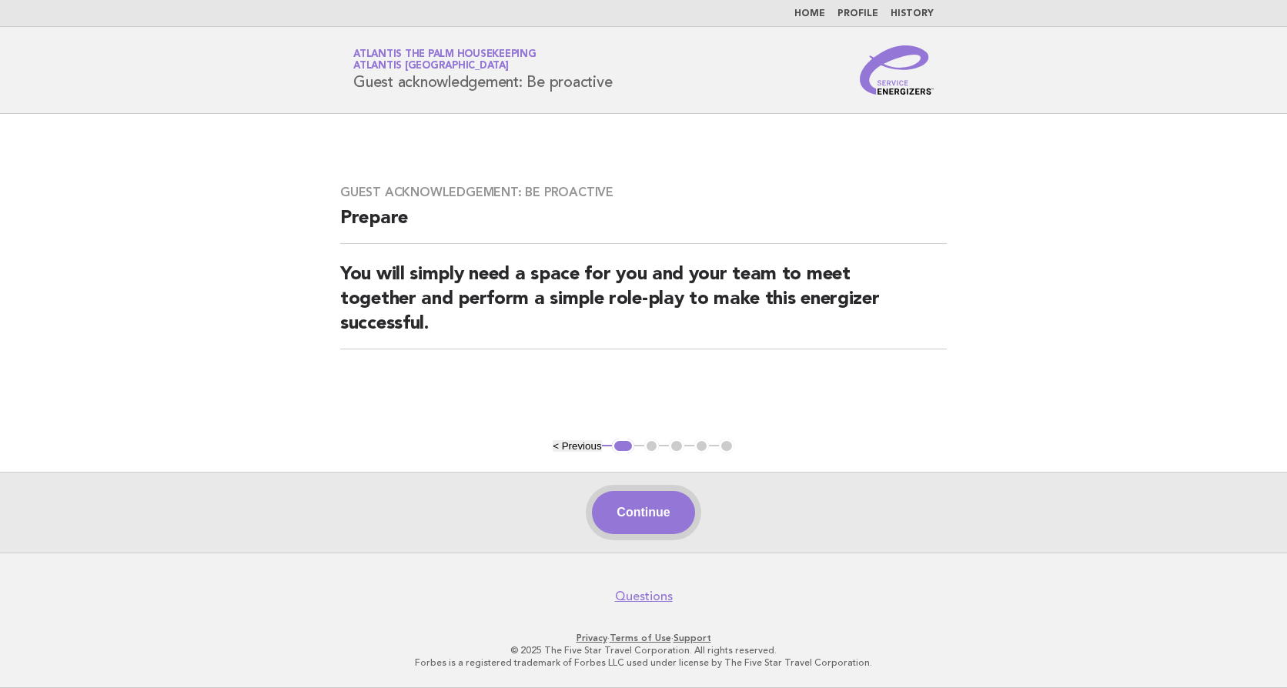
click at [651, 503] on button "Continue" at bounding box center [643, 512] width 102 height 43
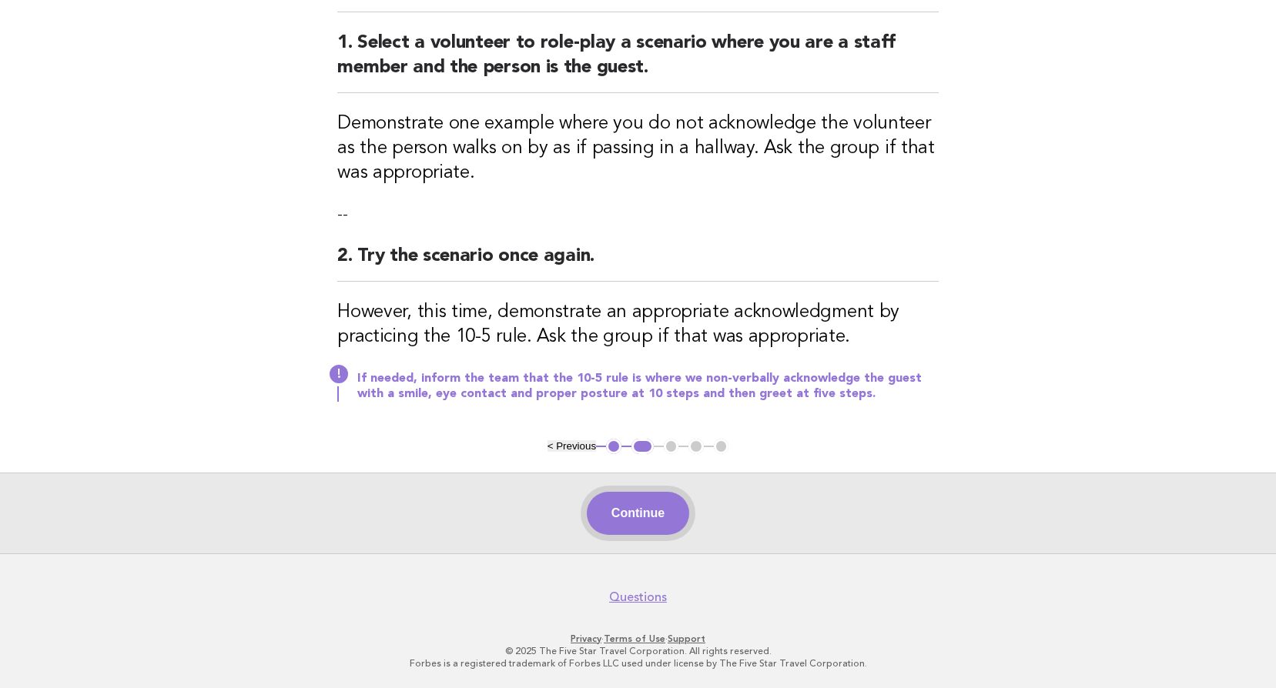
click at [648, 501] on button "Continue" at bounding box center [638, 513] width 102 height 43
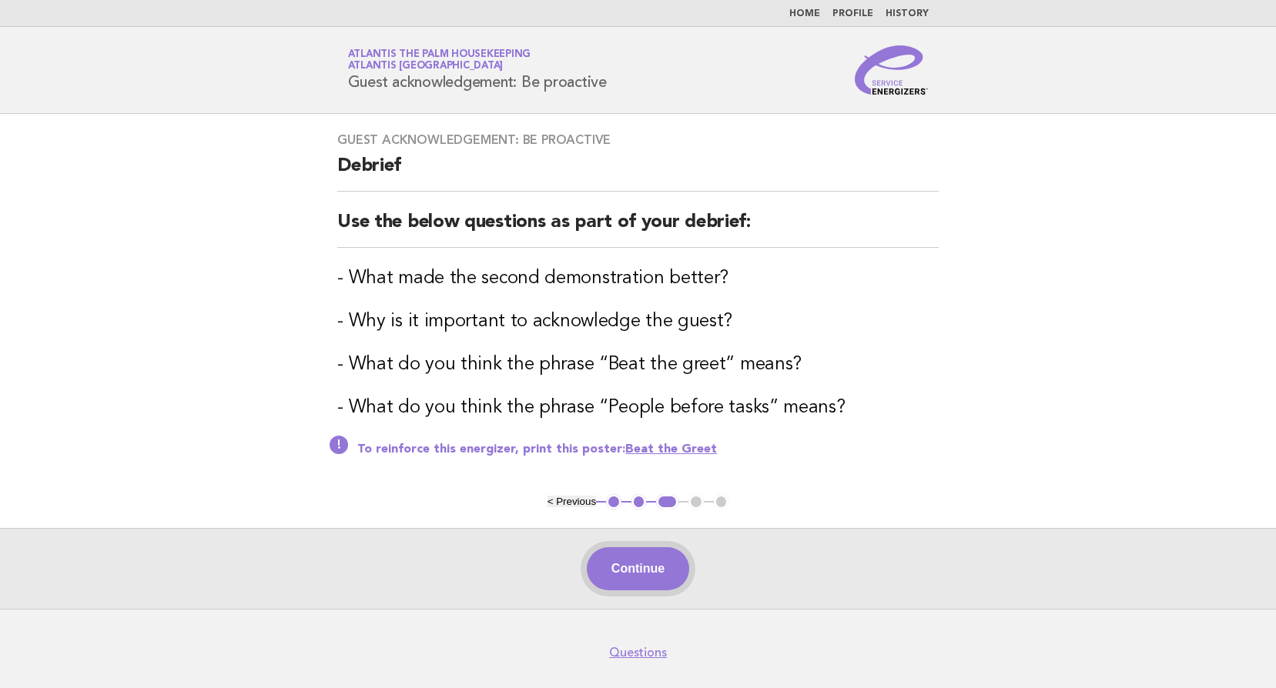
click at [661, 564] on button "Continue" at bounding box center [638, 568] width 102 height 43
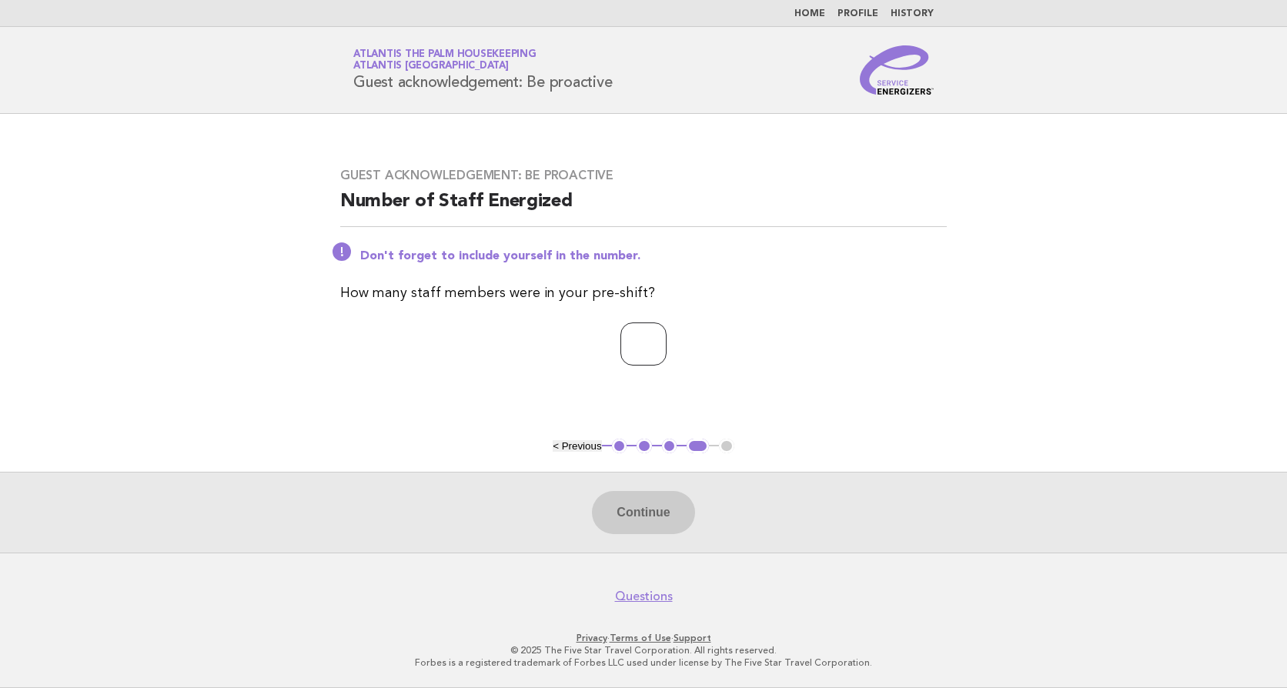
click at [622, 339] on input "number" at bounding box center [644, 344] width 46 height 43
type input "**"
click at [627, 510] on button "Continue" at bounding box center [643, 512] width 102 height 43
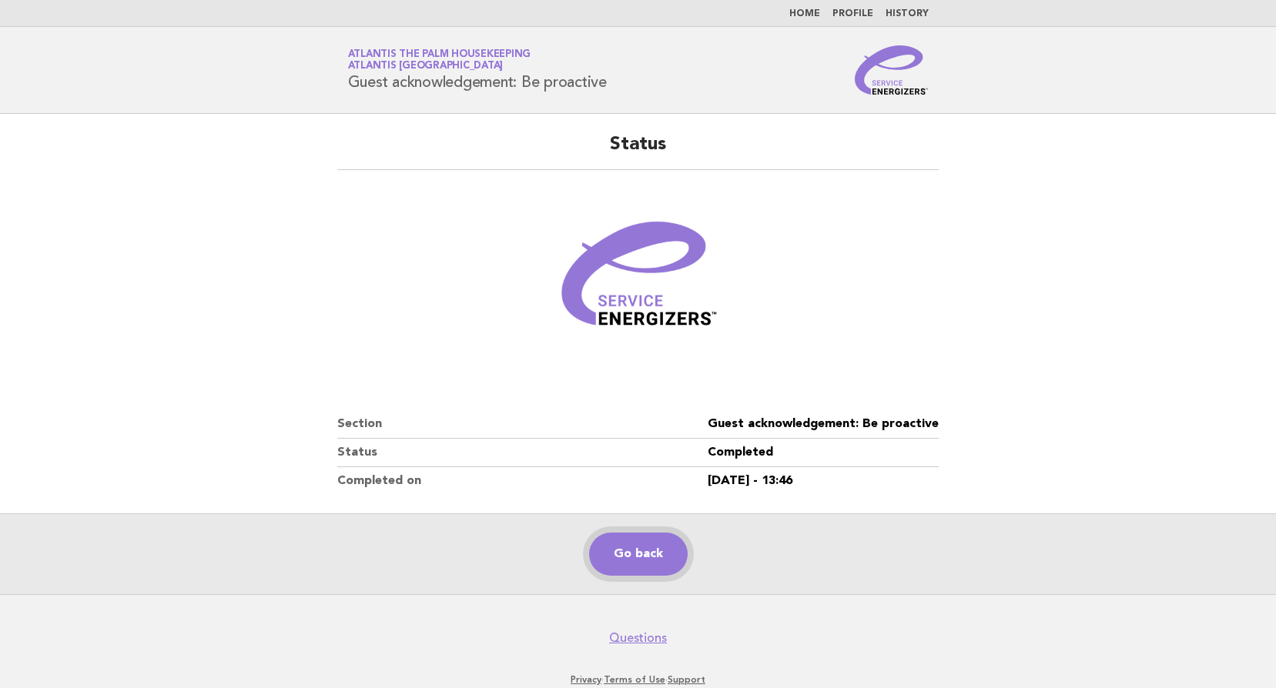
click at [653, 564] on link "Go back" at bounding box center [638, 554] width 99 height 43
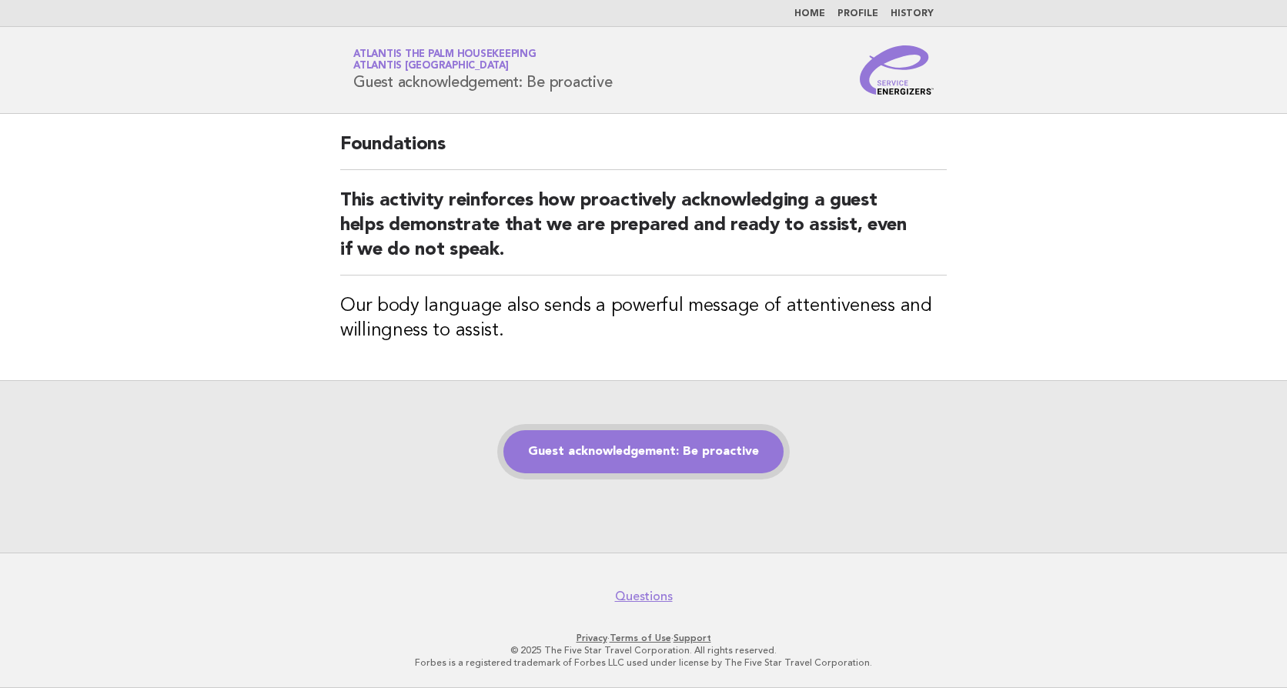
click at [720, 443] on link "Guest acknowledgement: Be proactive" at bounding box center [643, 451] width 280 height 43
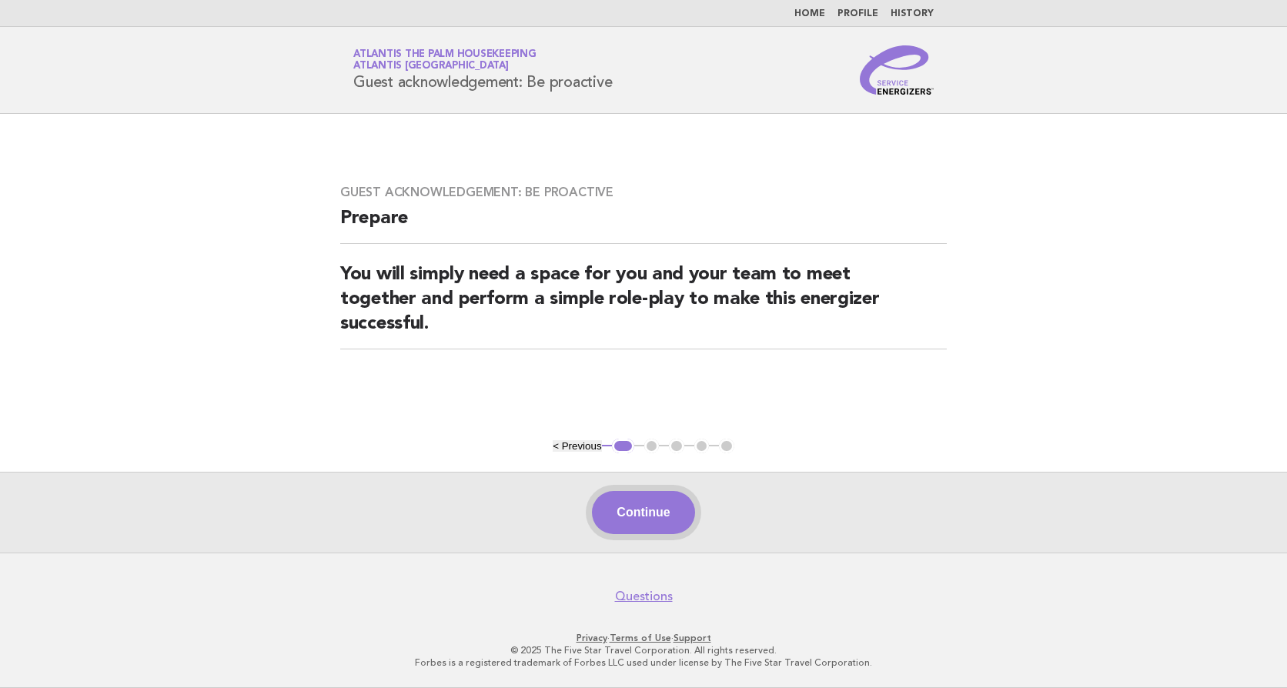
click at [625, 506] on button "Continue" at bounding box center [643, 512] width 102 height 43
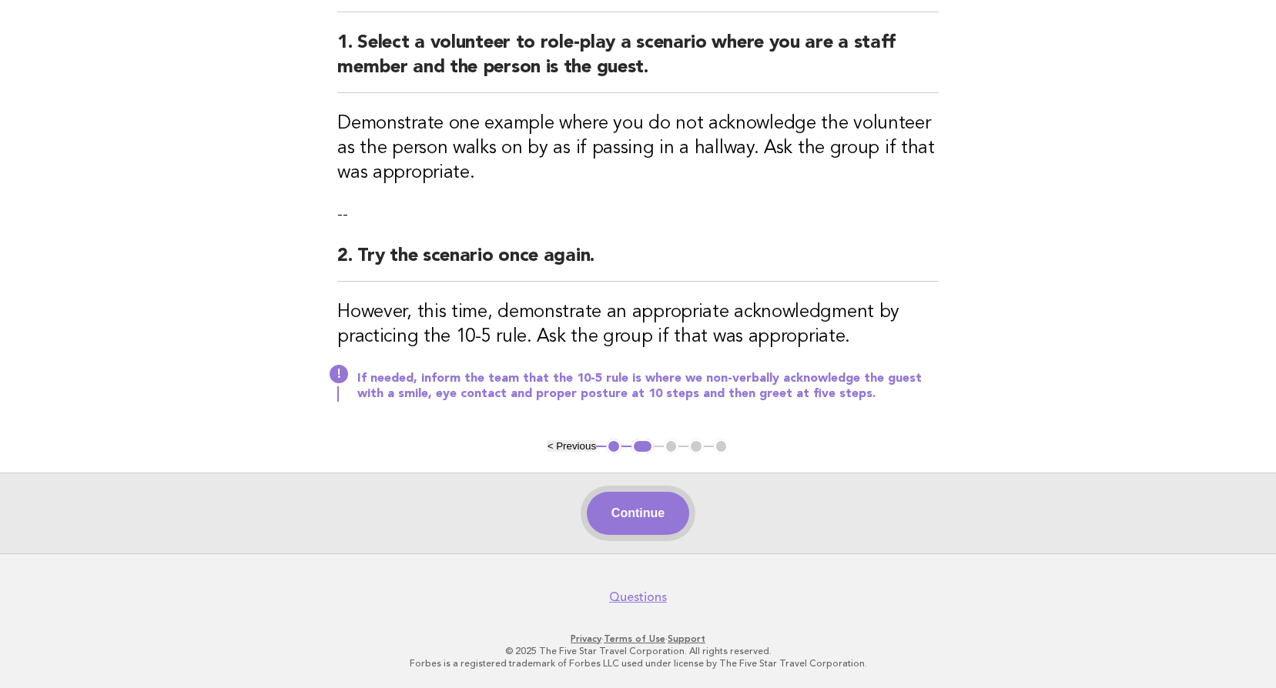
click at [654, 515] on button "Continue" at bounding box center [638, 513] width 102 height 43
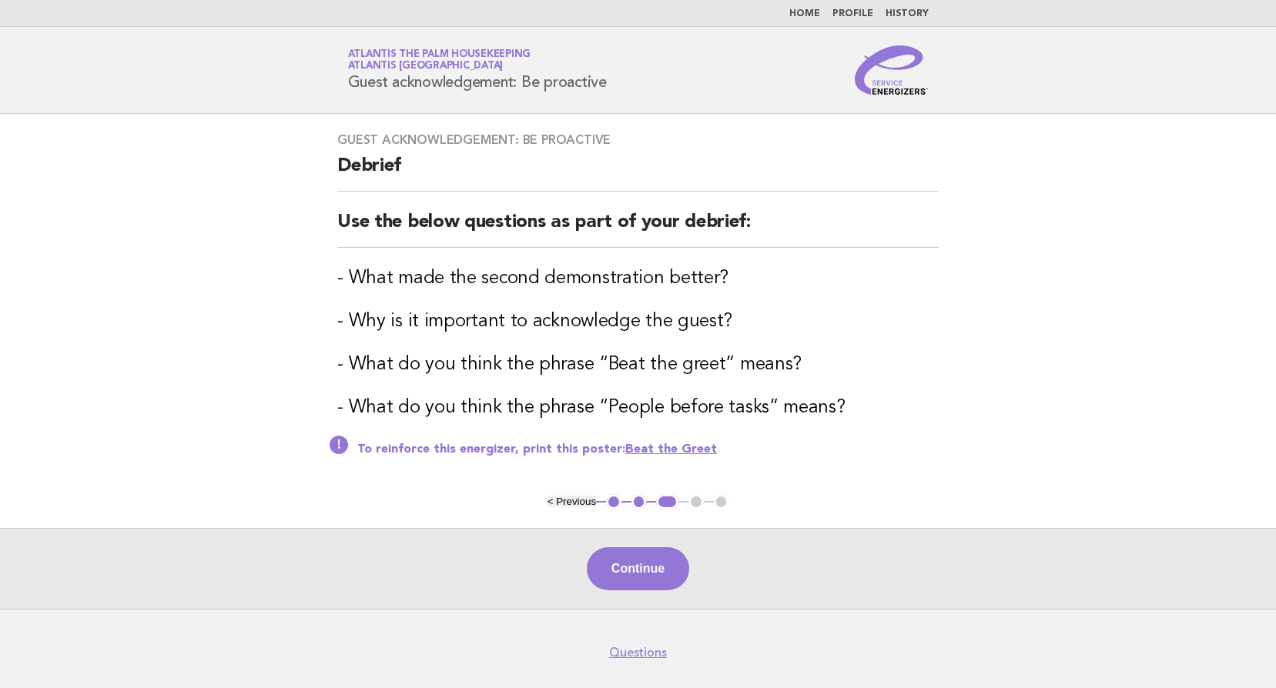
click at [604, 568] on button "Continue" at bounding box center [638, 568] width 102 height 43
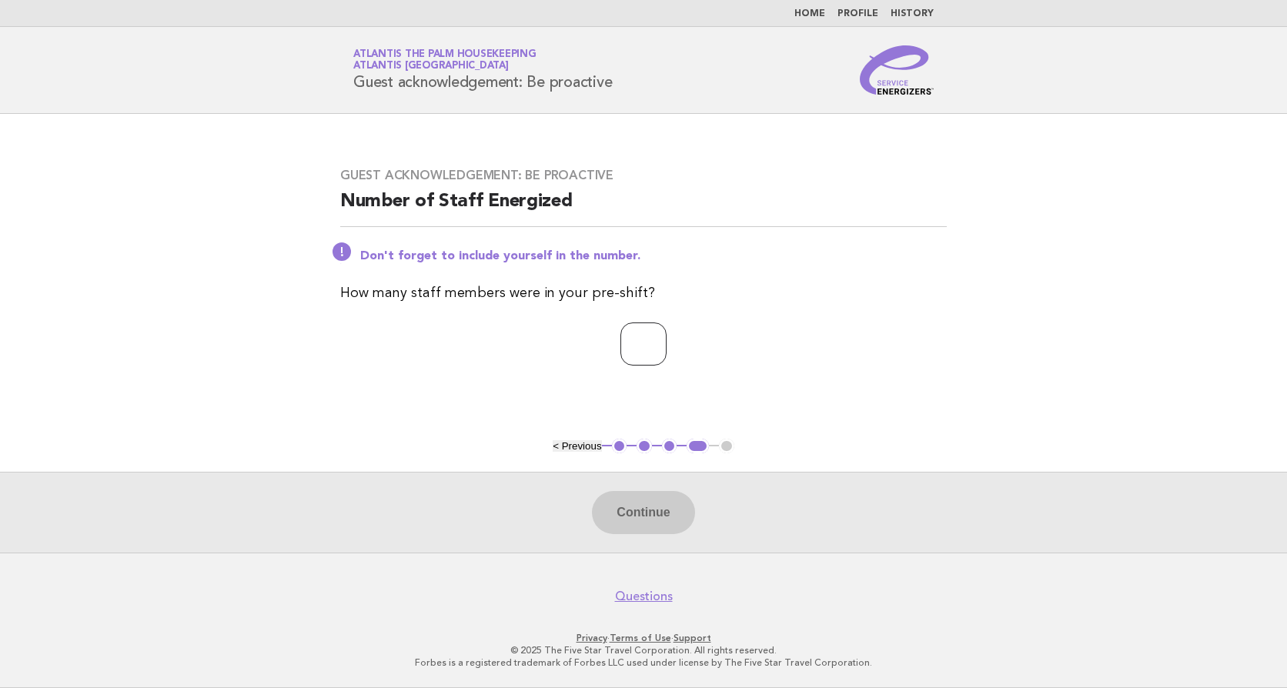
click at [622, 343] on input "number" at bounding box center [644, 344] width 46 height 43
type input "**"
click at [660, 517] on button "Continue" at bounding box center [643, 512] width 102 height 43
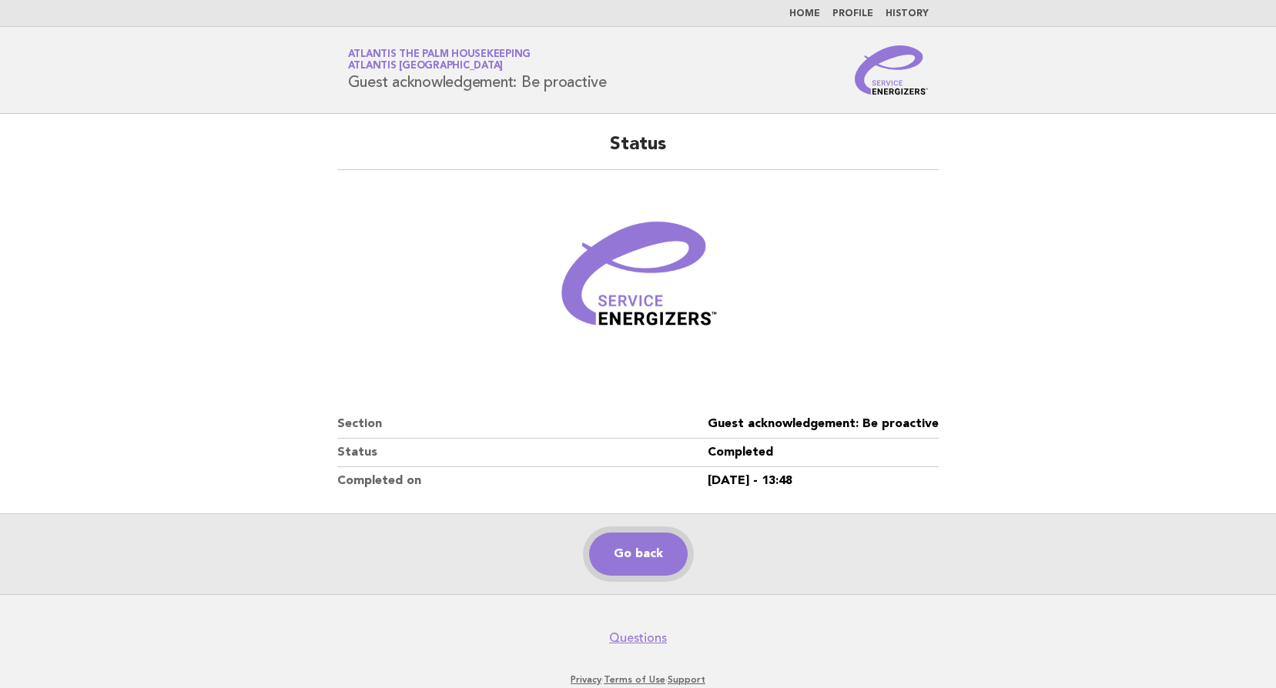
click at [639, 544] on link "Go back" at bounding box center [638, 554] width 99 height 43
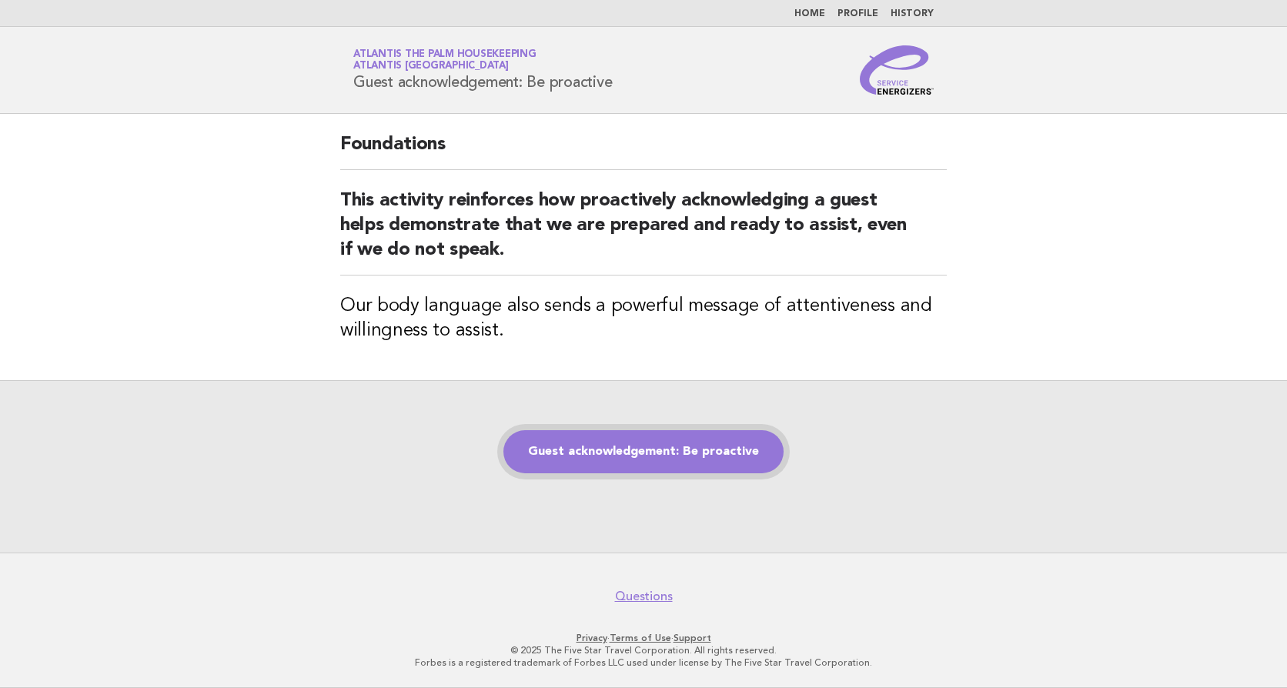
click at [623, 451] on link "Guest acknowledgement: Be proactive" at bounding box center [643, 451] width 280 height 43
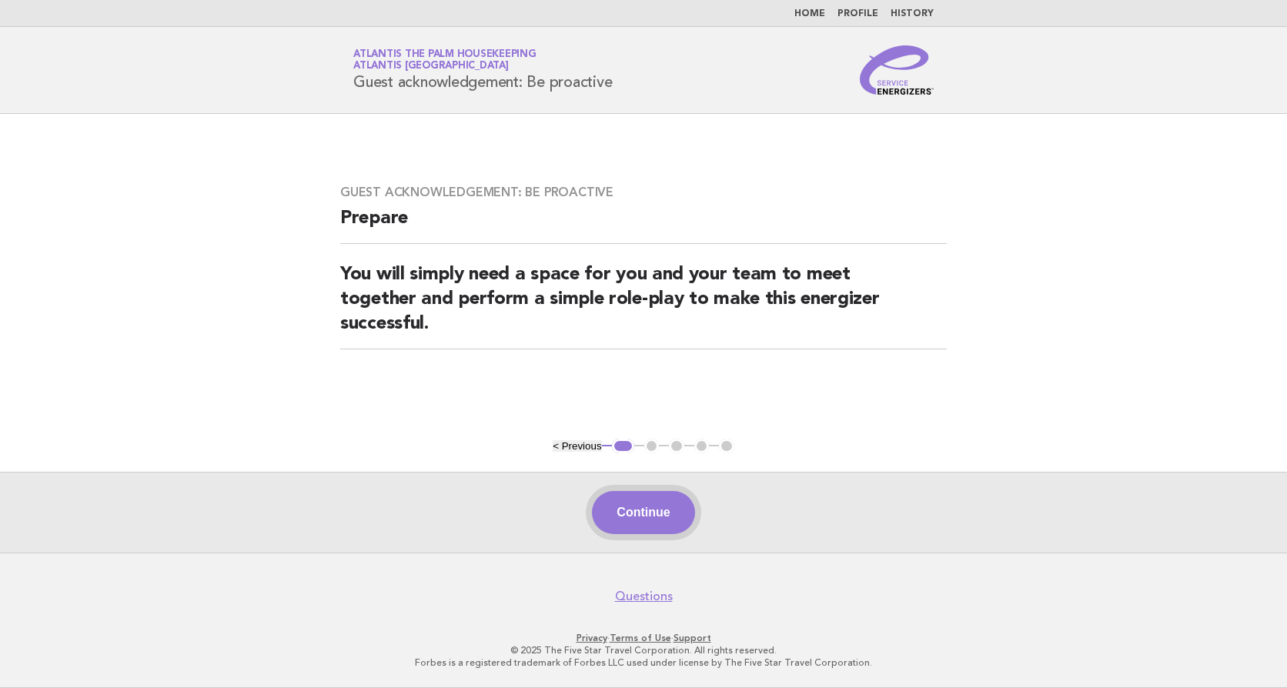
click at [641, 516] on button "Continue" at bounding box center [643, 512] width 102 height 43
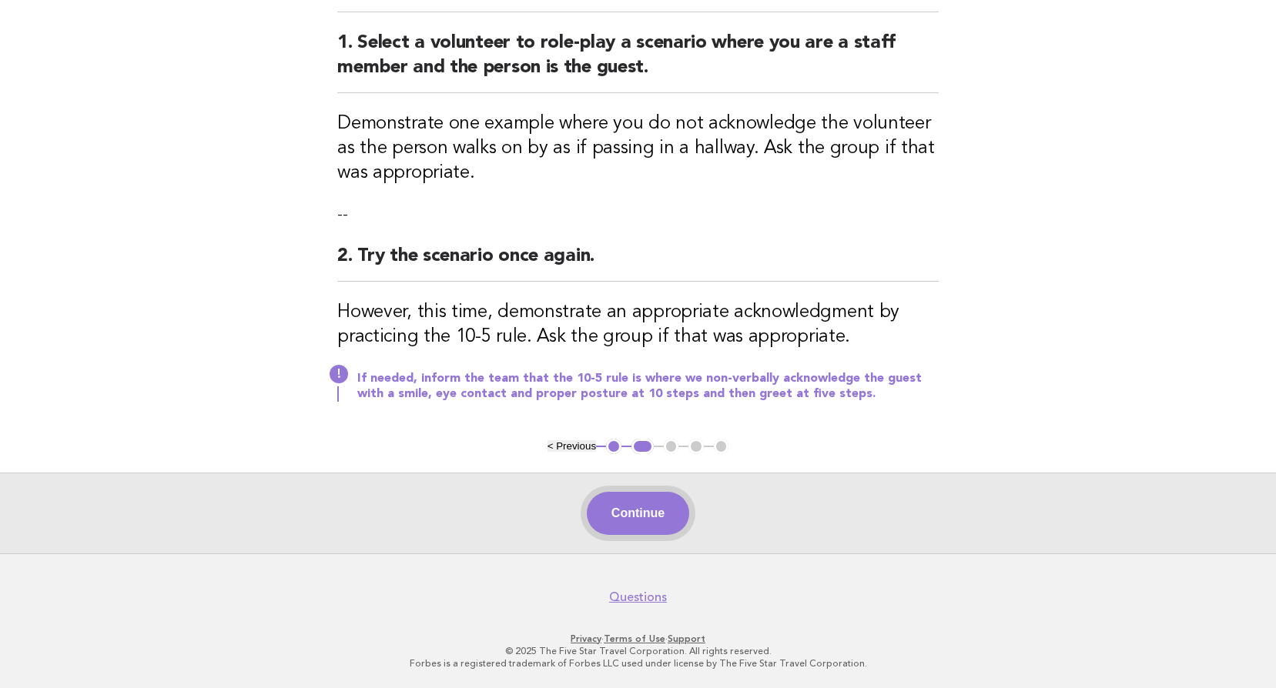
click at [643, 528] on button "Continue" at bounding box center [638, 513] width 102 height 43
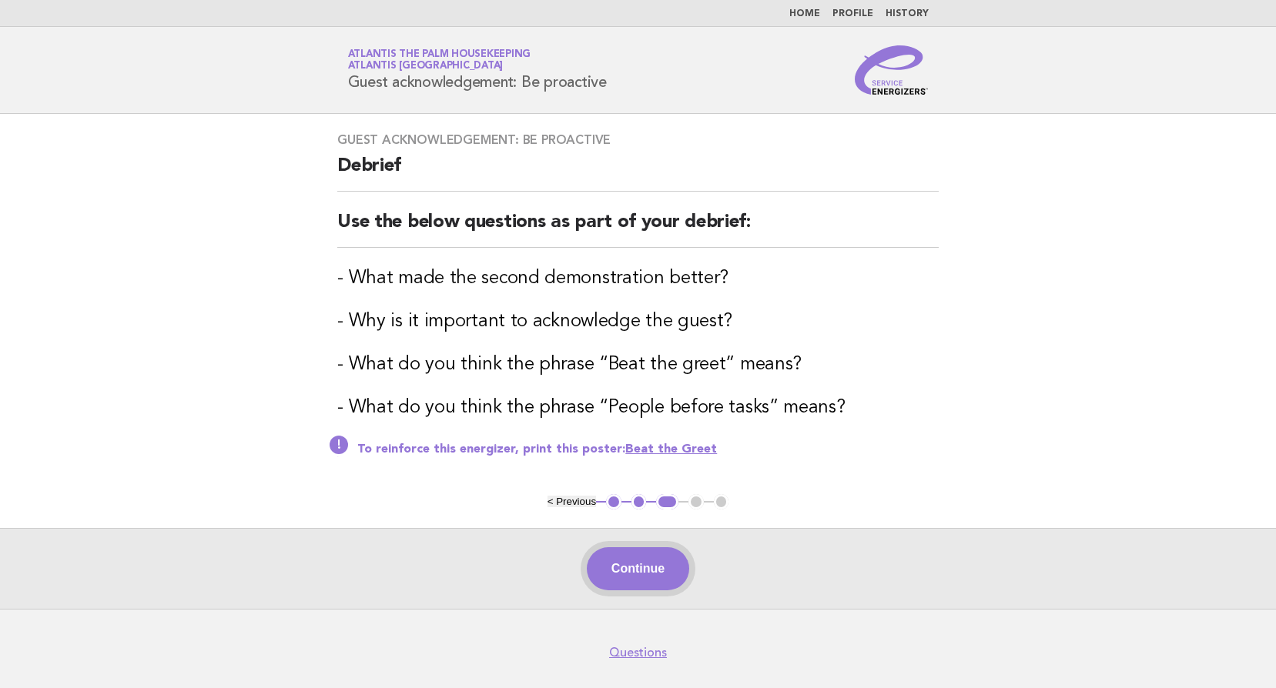
click at [639, 556] on button "Continue" at bounding box center [638, 568] width 102 height 43
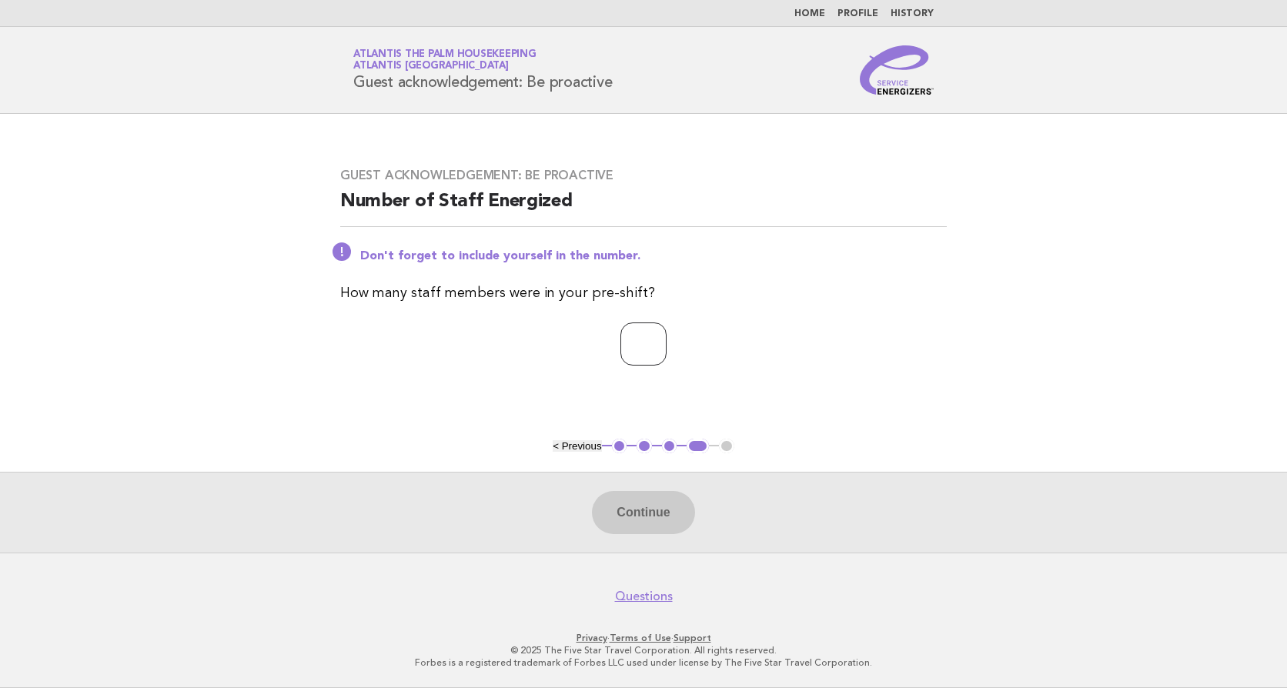
click at [625, 342] on input "number" at bounding box center [644, 344] width 46 height 43
type input "**"
click at [674, 513] on button "Continue" at bounding box center [643, 512] width 102 height 43
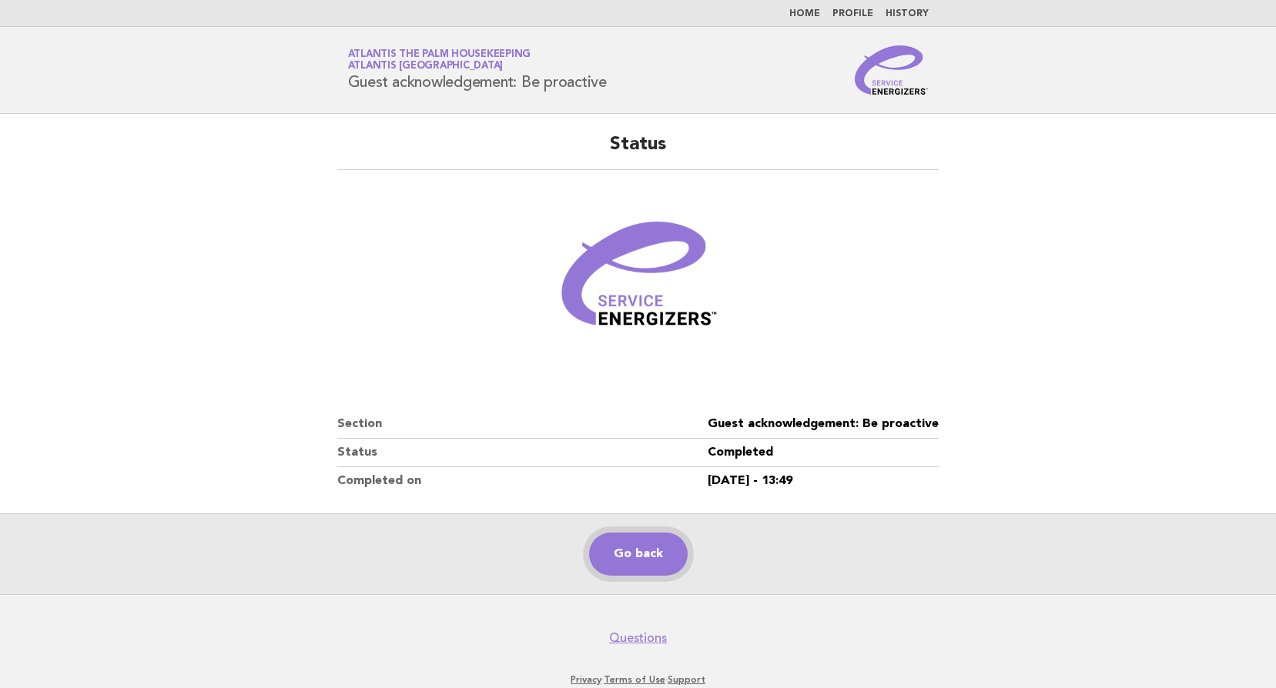
click at [624, 554] on link "Go back" at bounding box center [638, 554] width 99 height 43
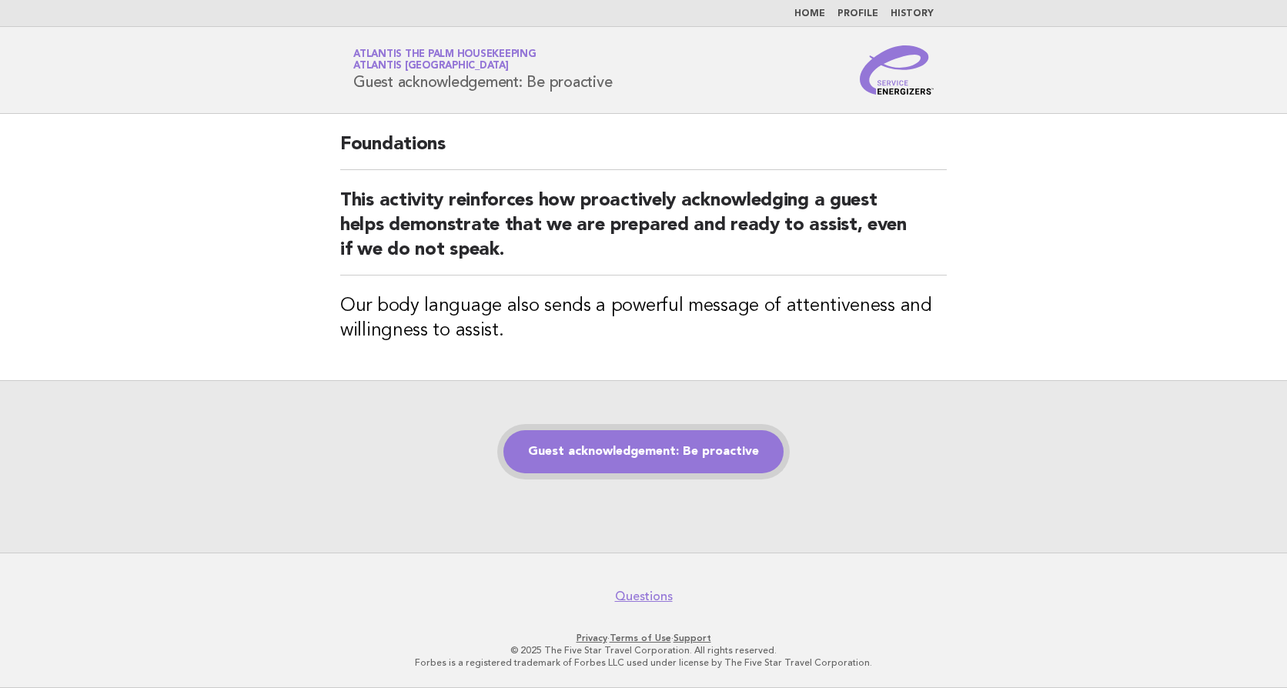
click at [683, 457] on link "Guest acknowledgement: Be proactive" at bounding box center [643, 451] width 280 height 43
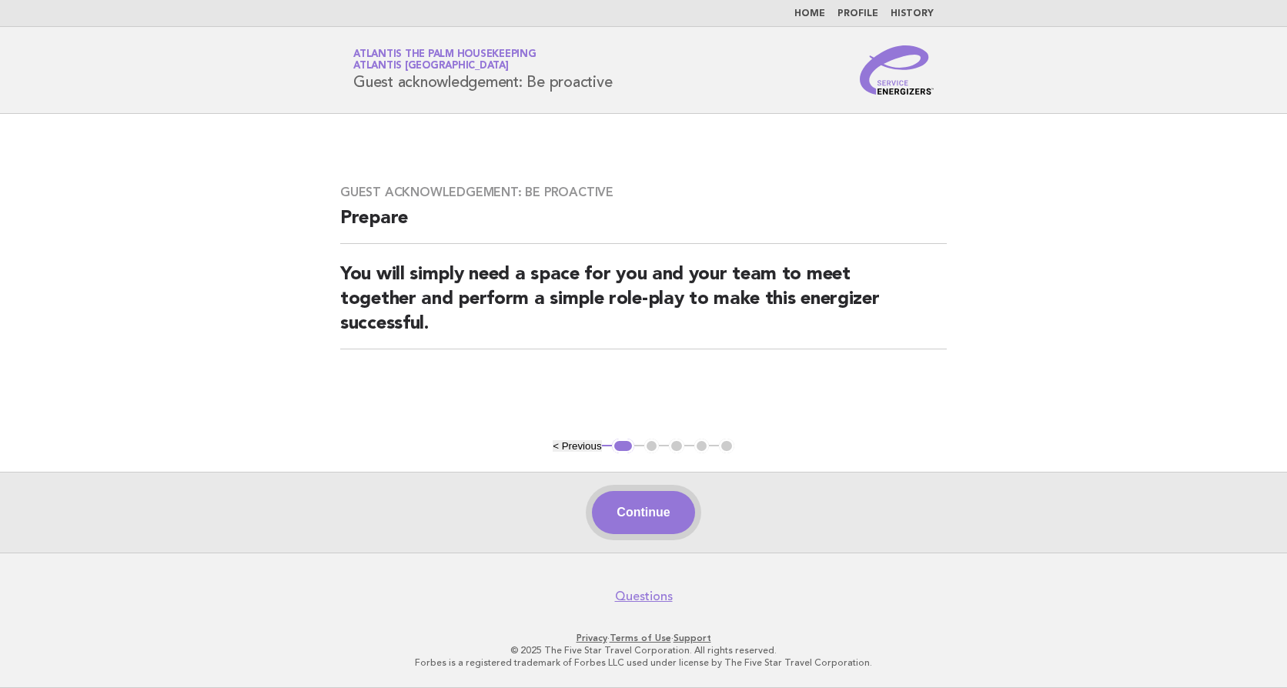
click at [654, 509] on button "Continue" at bounding box center [643, 512] width 102 height 43
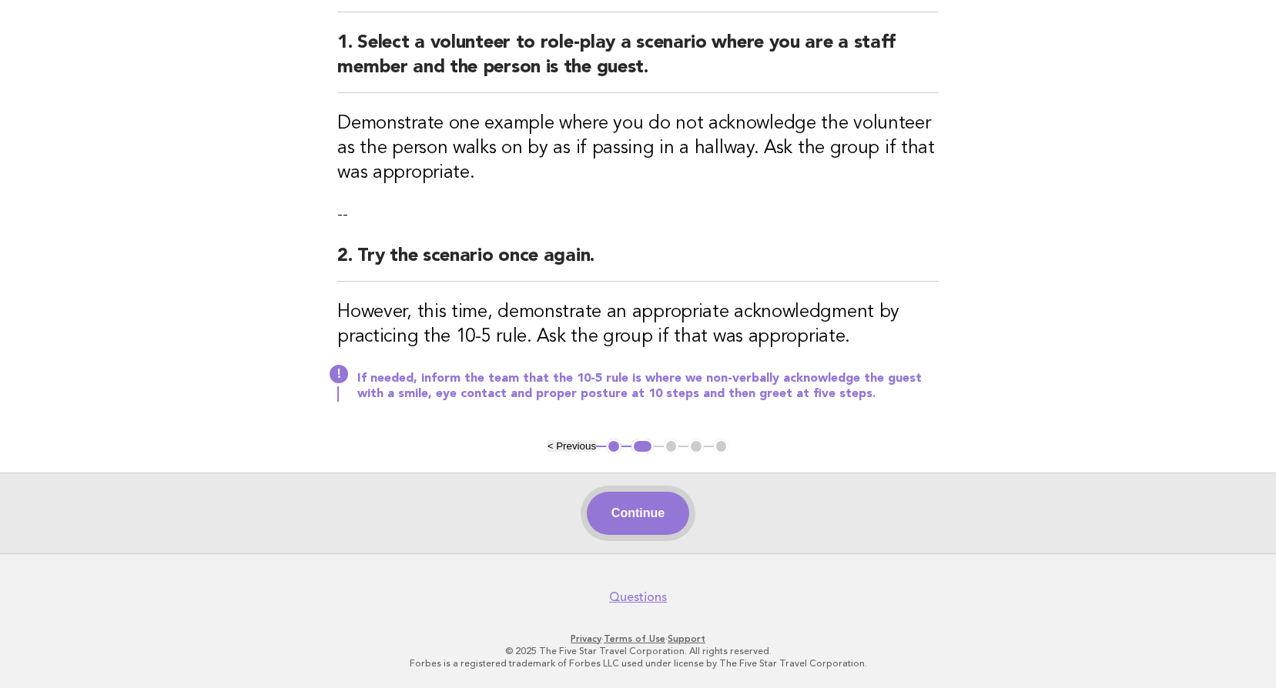
click at [647, 520] on button "Continue" at bounding box center [638, 513] width 102 height 43
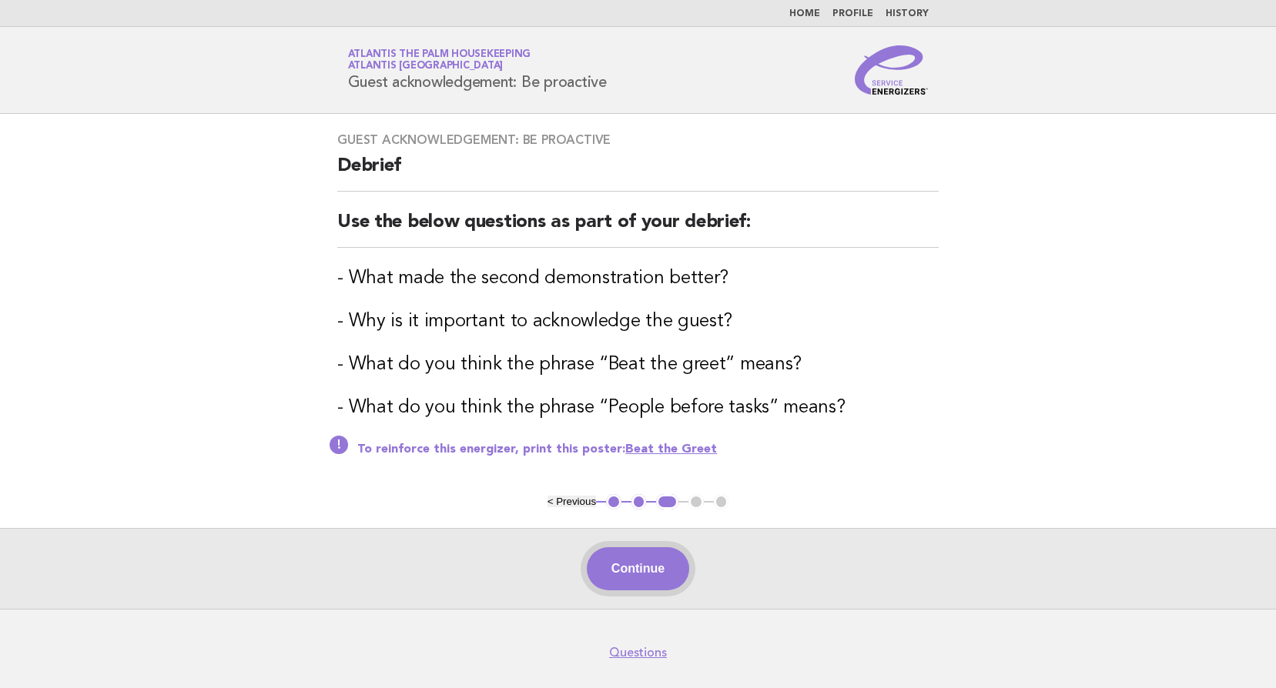
click at [651, 573] on button "Continue" at bounding box center [638, 568] width 102 height 43
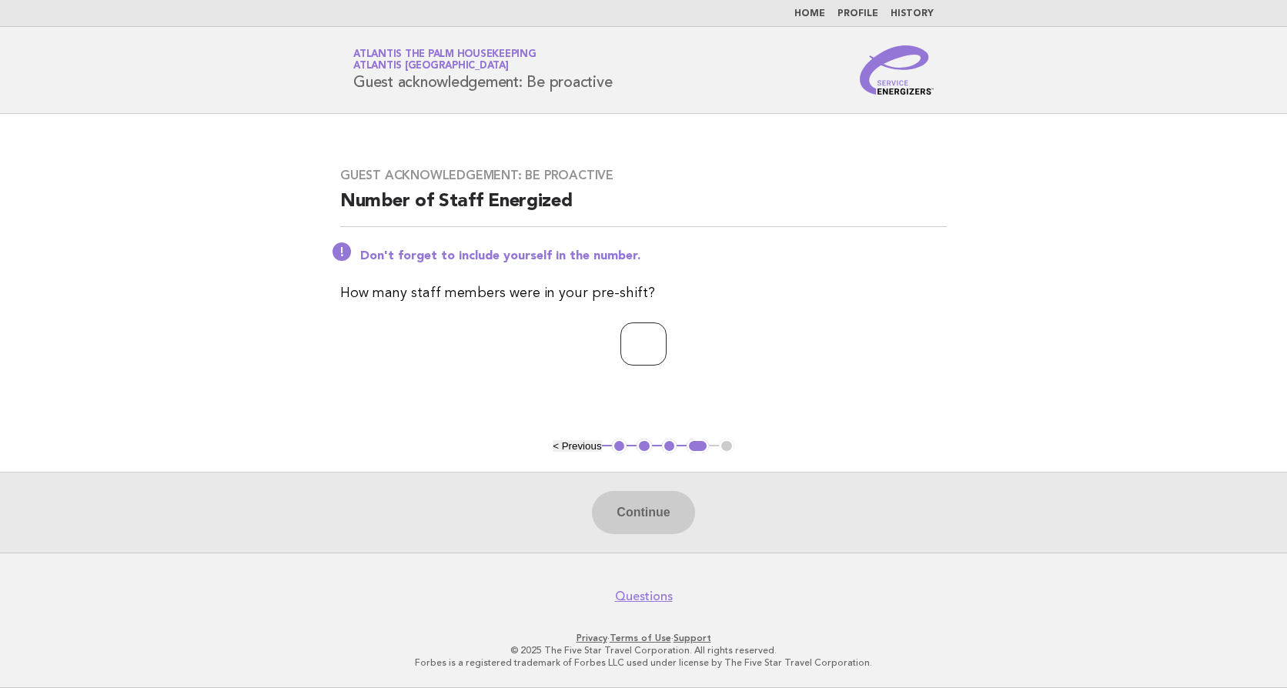
click at [621, 337] on input "number" at bounding box center [644, 344] width 46 height 43
type input "**"
click at [656, 500] on button "Continue" at bounding box center [643, 512] width 102 height 43
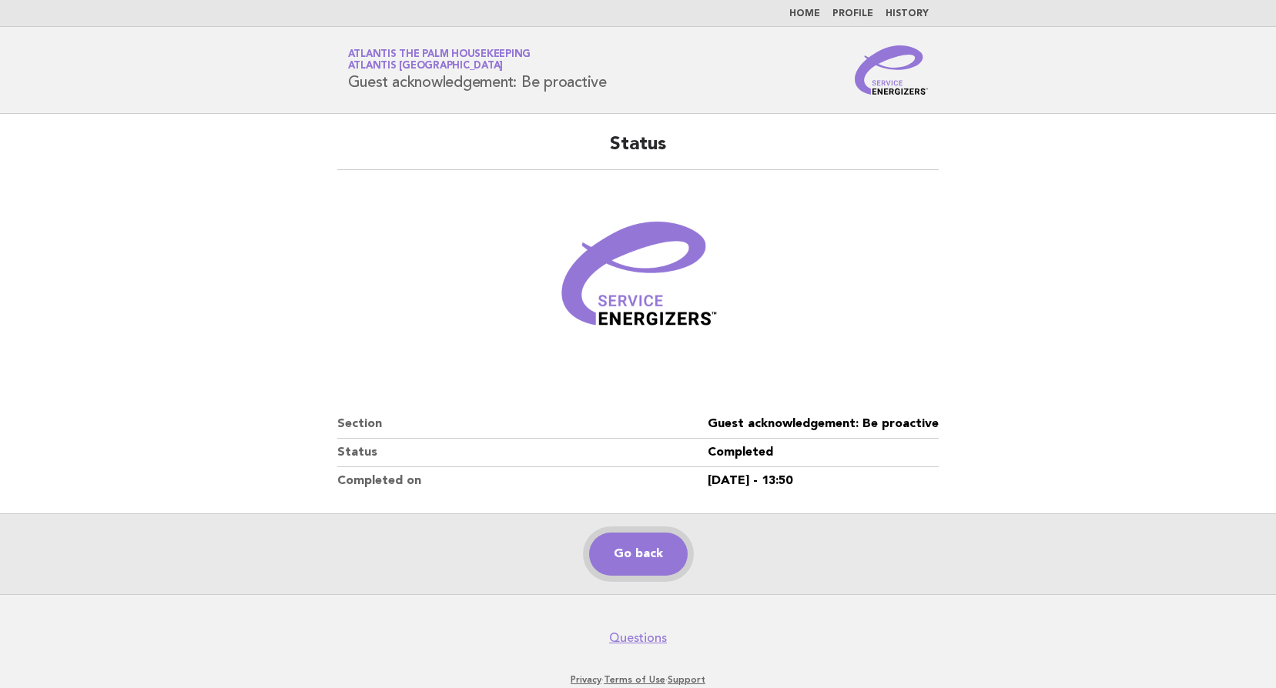
click at [643, 569] on link "Go back" at bounding box center [638, 554] width 99 height 43
